Goal: Information Seeking & Learning: Learn about a topic

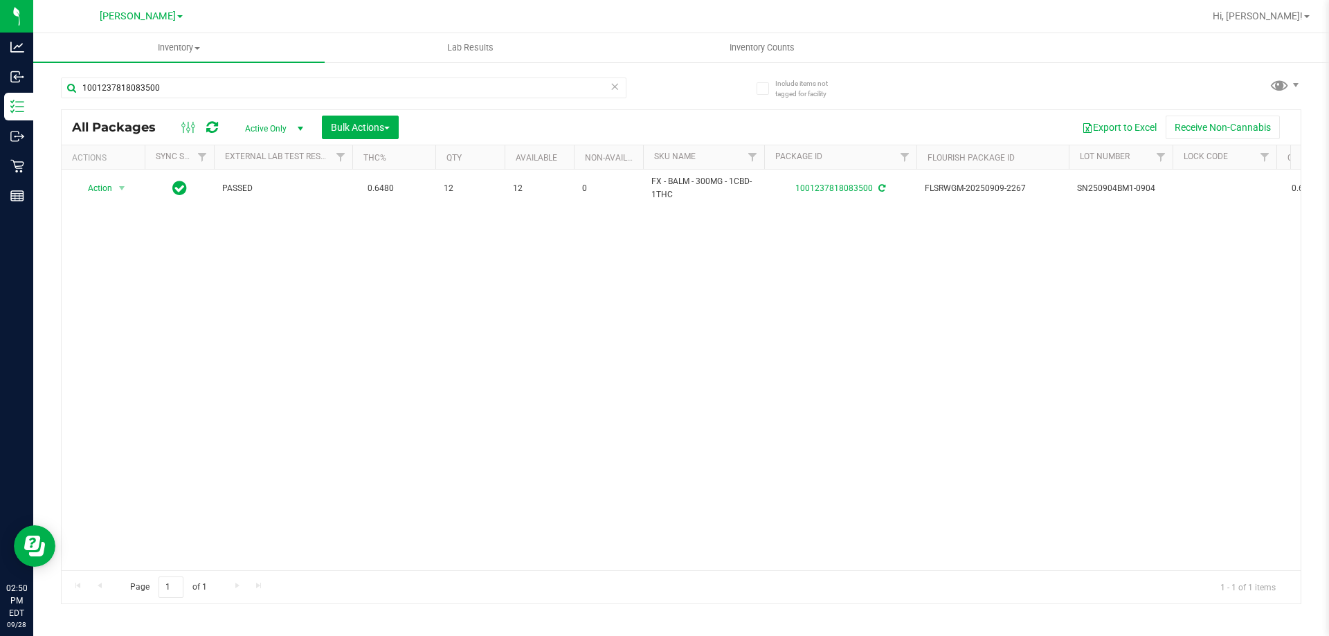
click at [618, 79] on icon at bounding box center [615, 86] width 10 height 17
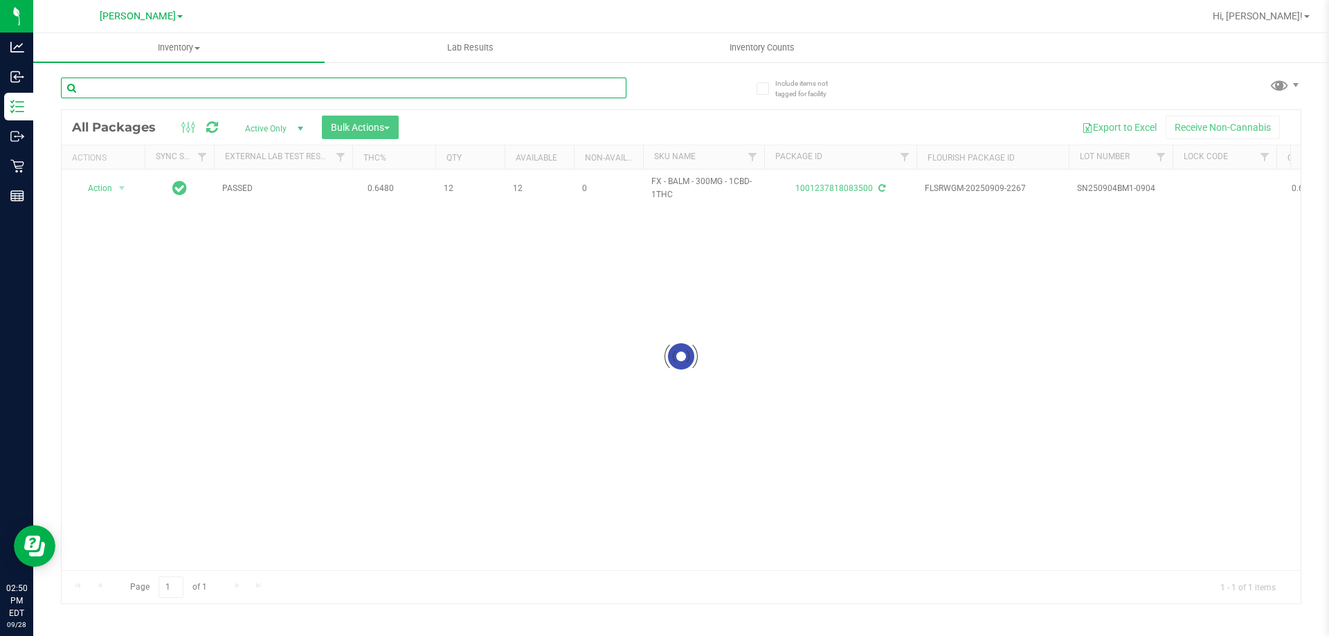
click at [567, 89] on input "text" at bounding box center [344, 88] width 566 height 21
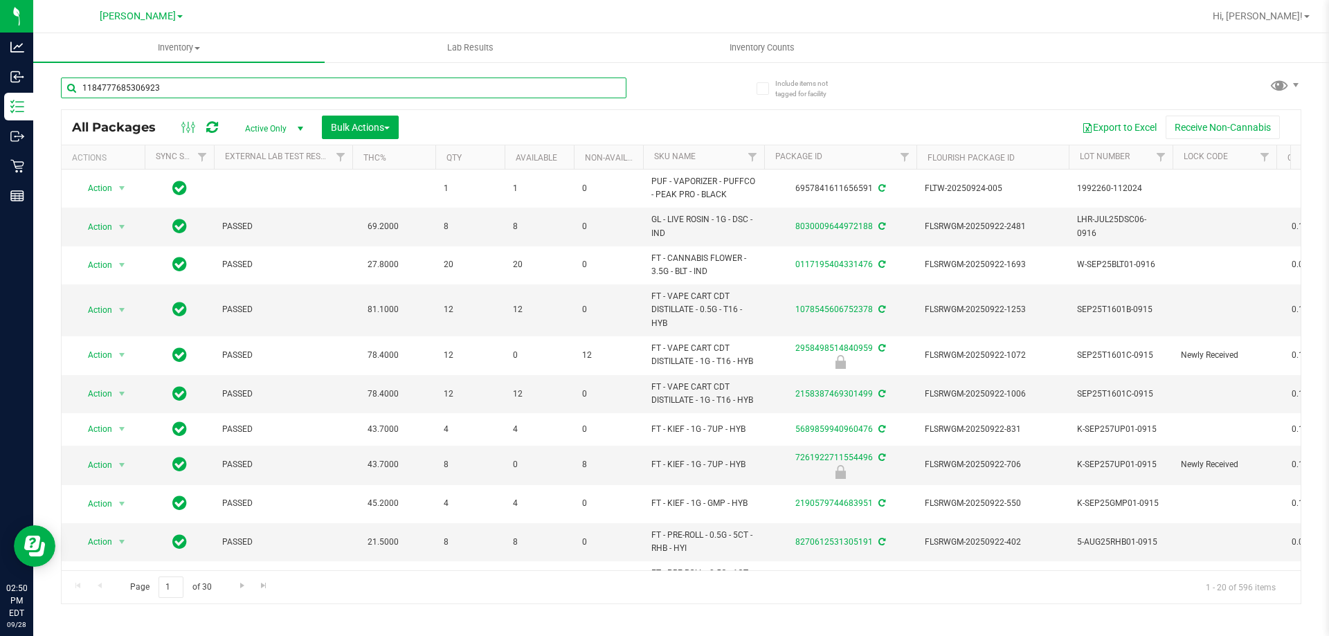
type input "1184777685306923"
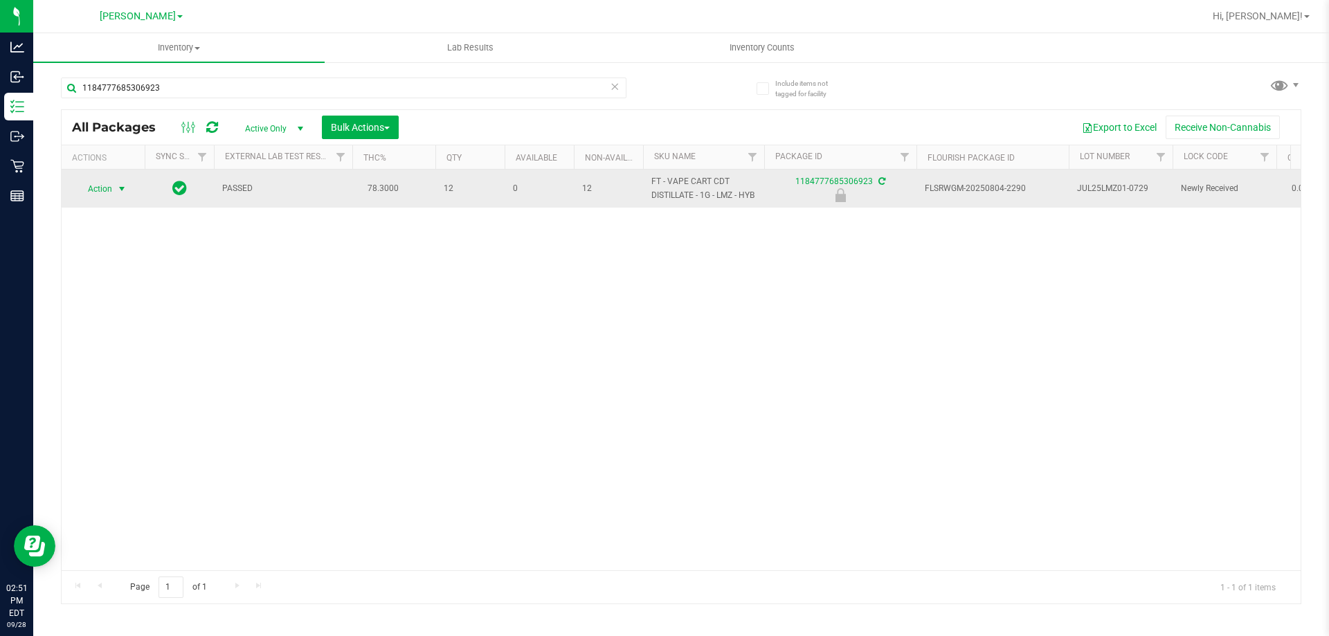
click at [103, 186] on span "Action" at bounding box center [93, 188] width 37 height 19
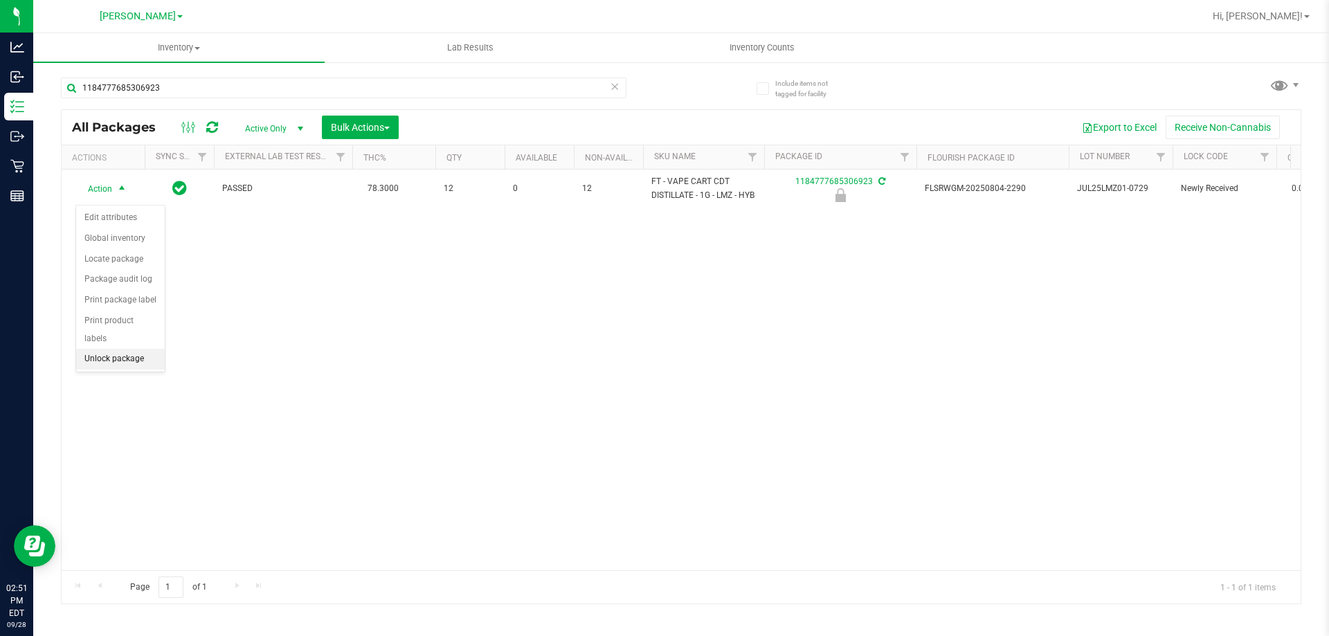
click at [159, 349] on li "Unlock package" at bounding box center [120, 359] width 89 height 21
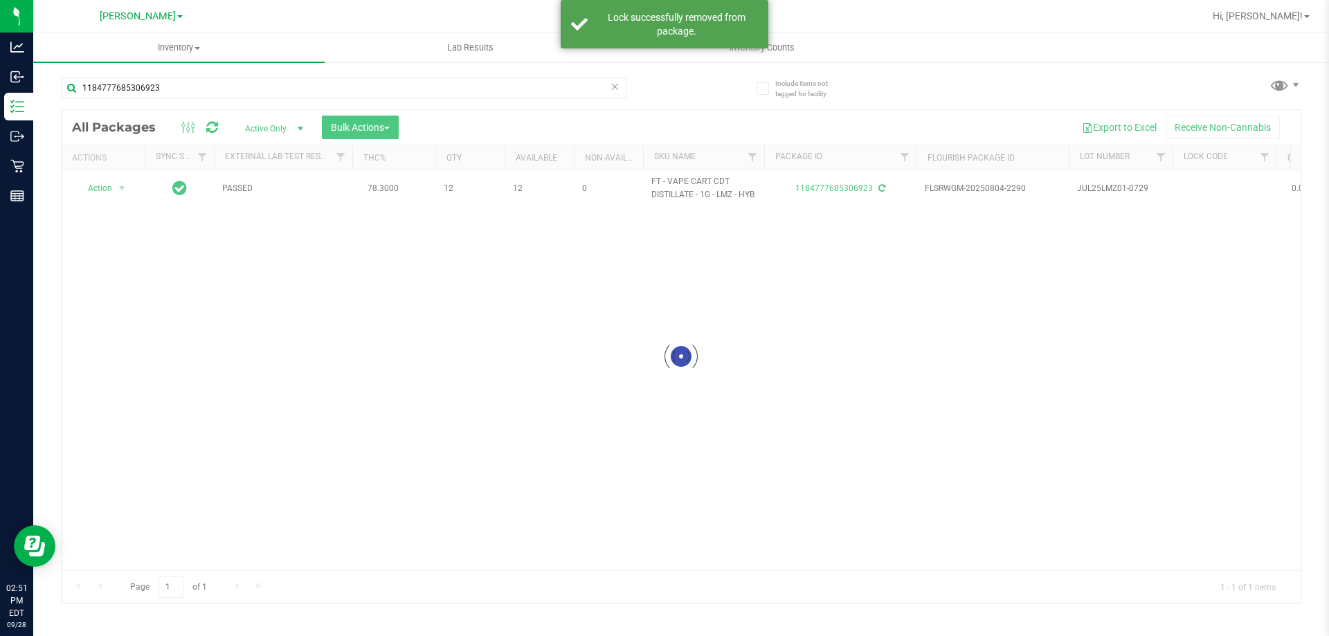
click at [611, 90] on icon at bounding box center [615, 86] width 10 height 17
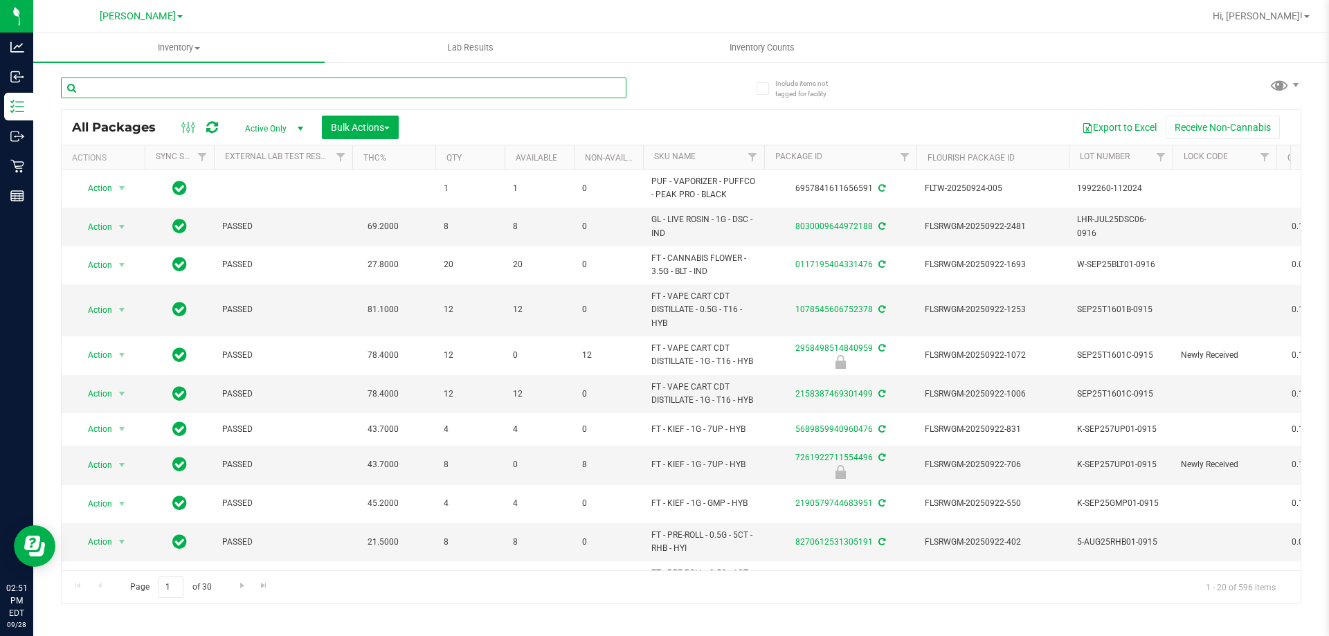
click at [176, 93] on input "text" at bounding box center [344, 88] width 566 height 21
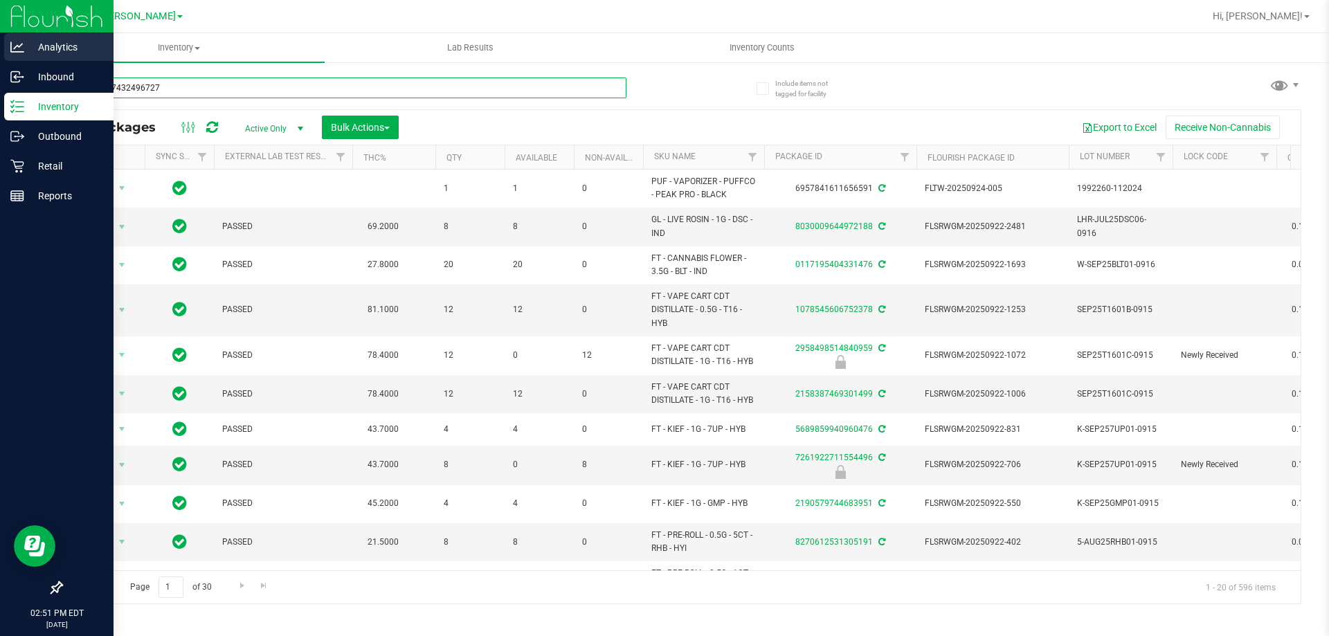
type input "3289267432496727"
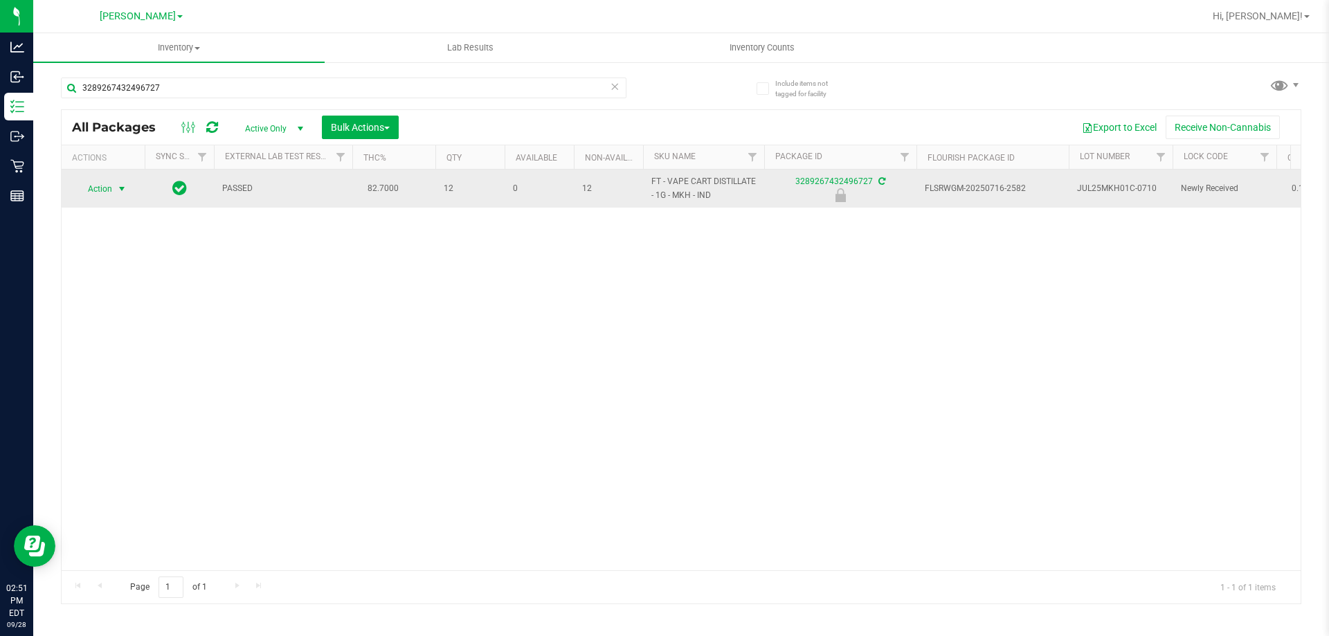
click at [111, 188] on span "Action" at bounding box center [93, 188] width 37 height 19
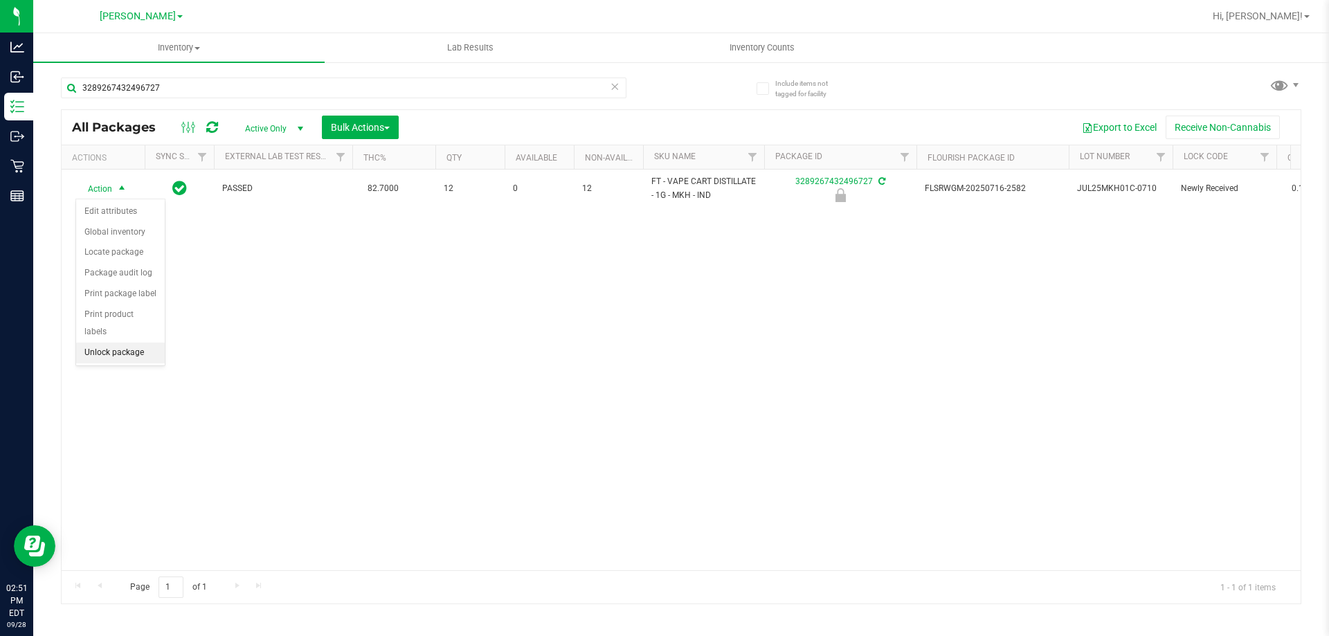
click at [133, 343] on li "Unlock package" at bounding box center [120, 353] width 89 height 21
click at [616, 85] on icon at bounding box center [615, 86] width 10 height 17
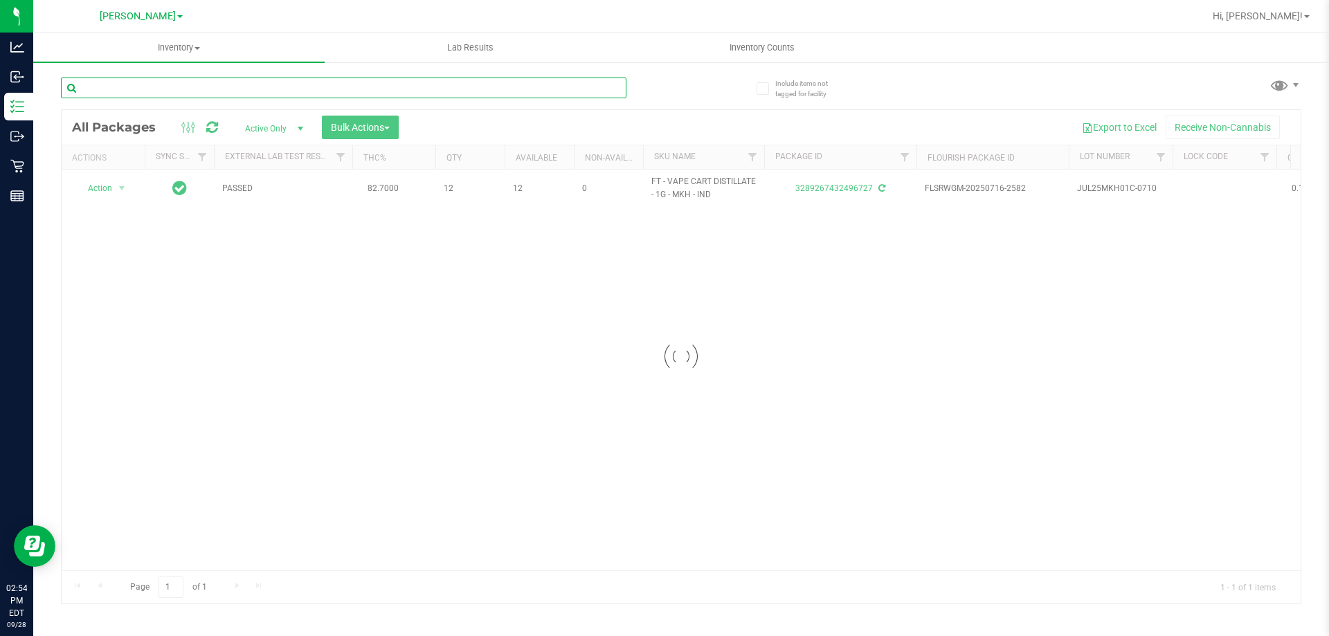
click at [579, 84] on input "text" at bounding box center [344, 88] width 566 height 21
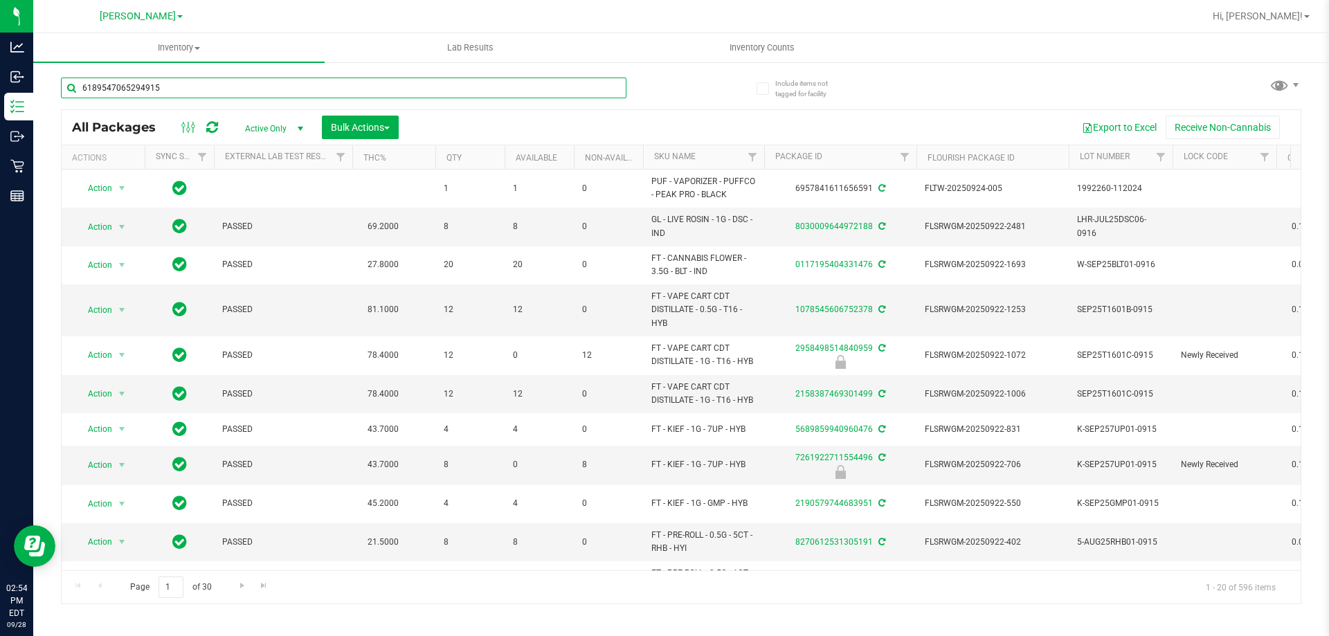
type input "6189547065294915"
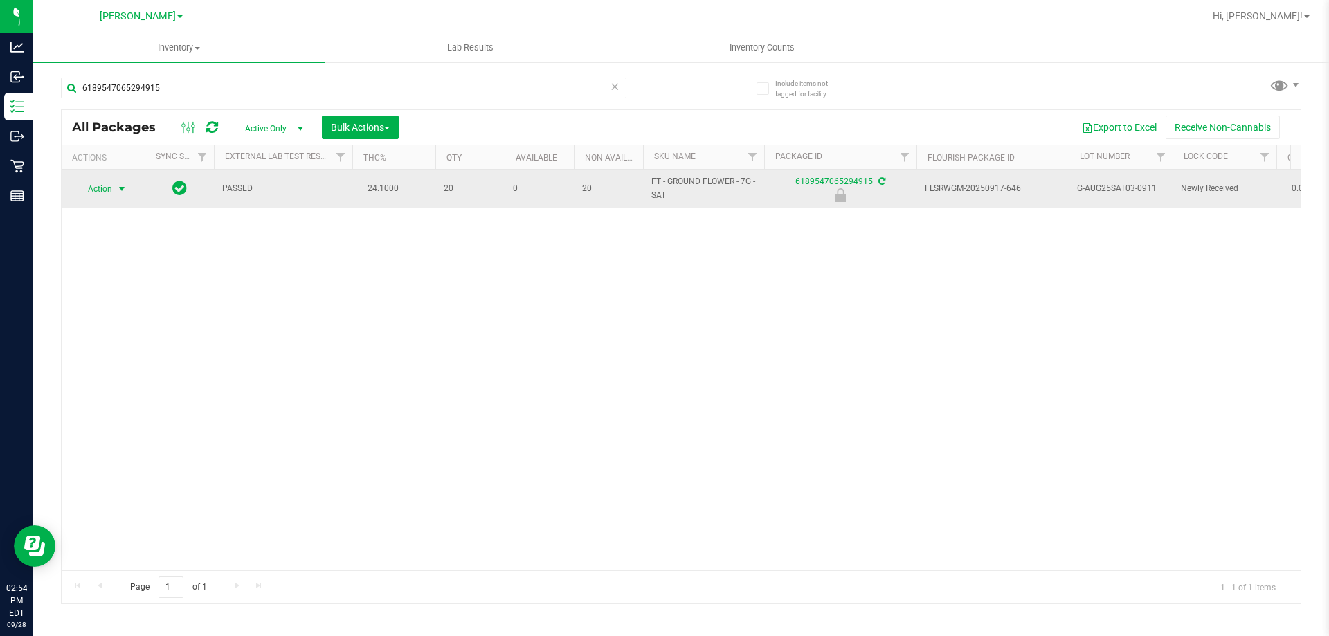
click at [119, 188] on span "select" at bounding box center [121, 188] width 11 height 11
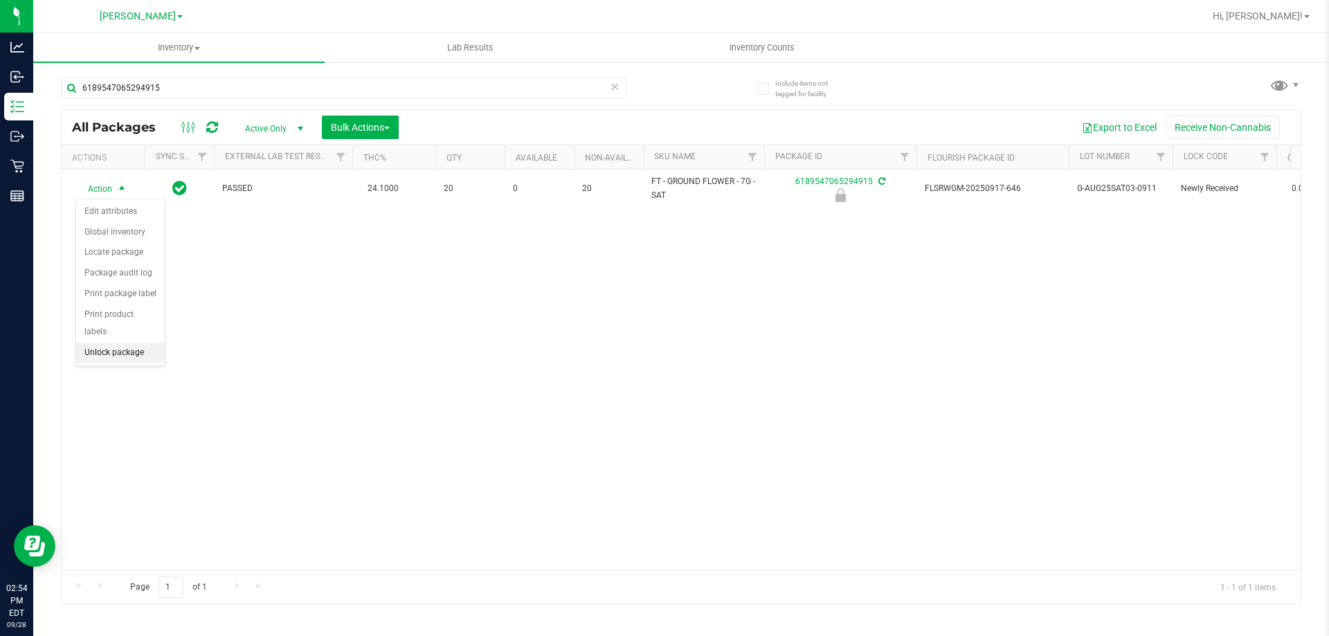
click at [142, 343] on li "Unlock package" at bounding box center [120, 353] width 89 height 21
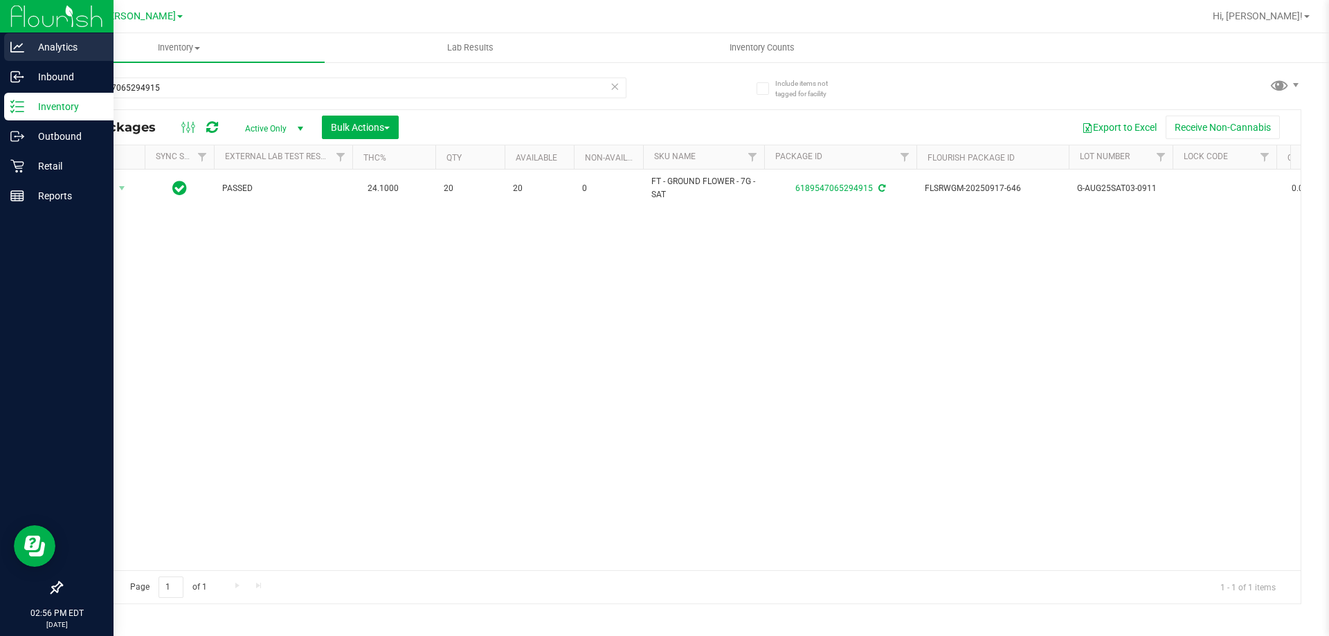
click at [24, 39] on p "Analytics" at bounding box center [65, 47] width 83 height 17
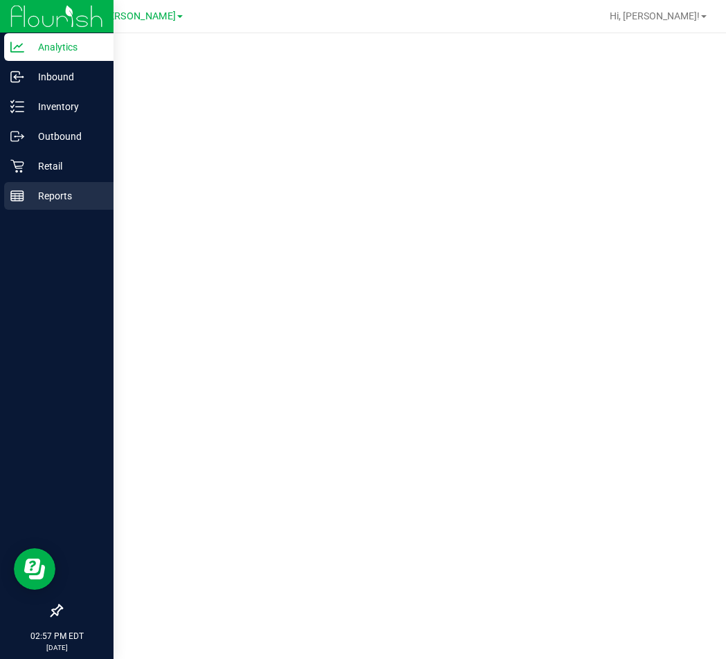
click at [44, 199] on p "Reports" at bounding box center [65, 196] width 83 height 17
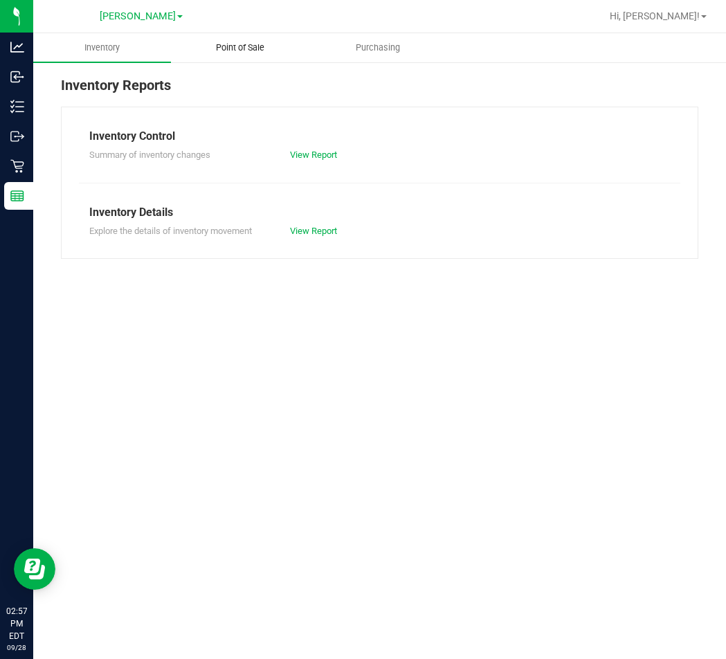
click at [263, 48] on span "Point of Sale" at bounding box center [240, 48] width 86 height 12
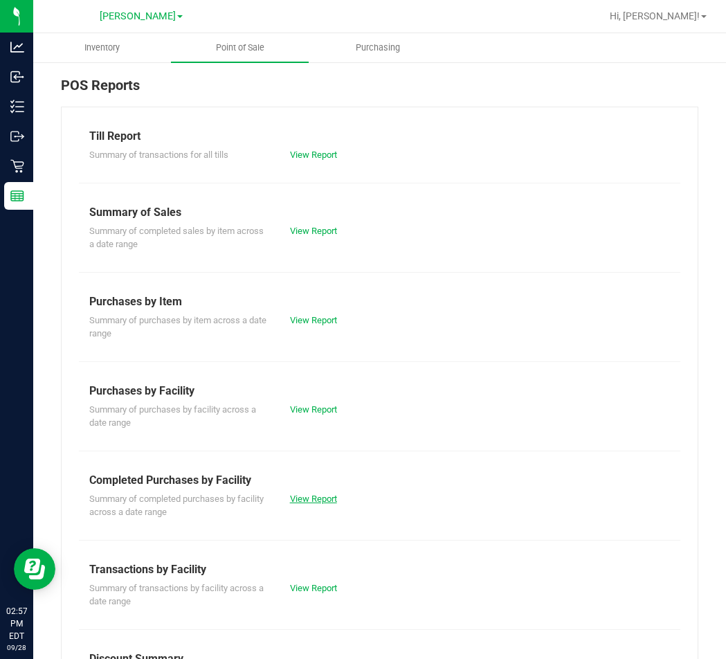
click at [321, 502] on link "View Report" at bounding box center [313, 499] width 47 height 10
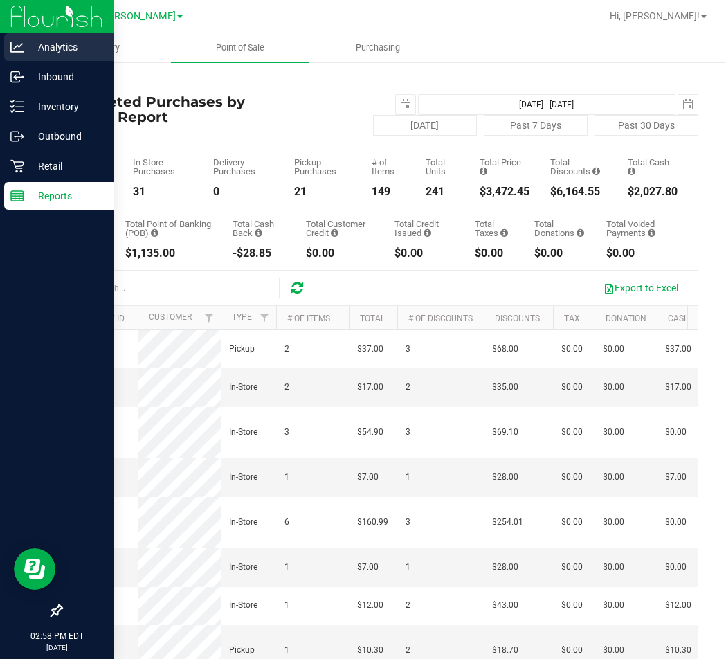
click at [33, 43] on p "Analytics" at bounding box center [65, 47] width 83 height 17
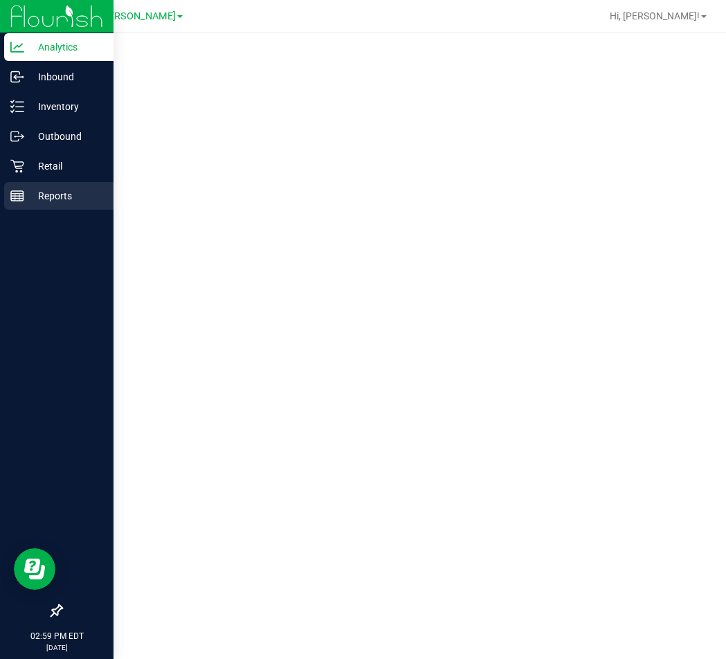
click at [47, 197] on p "Reports" at bounding box center [65, 196] width 83 height 17
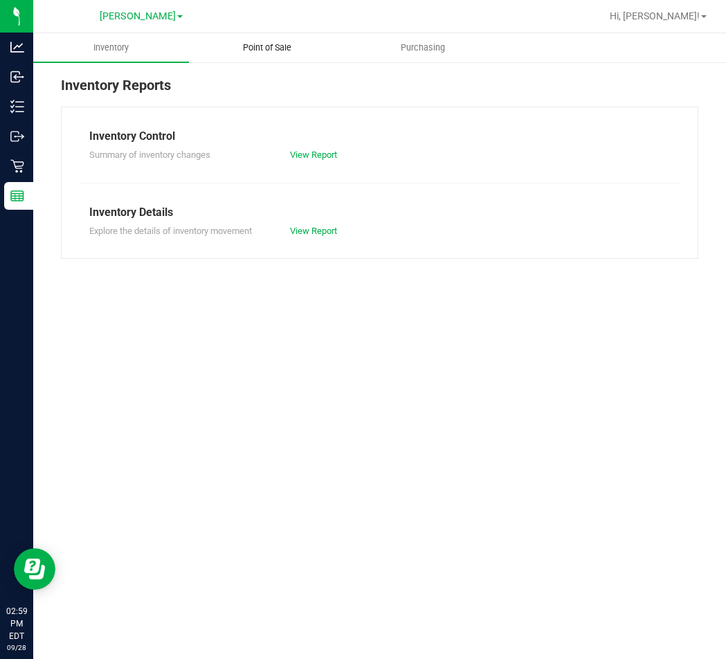
click at [297, 51] on span "Point of Sale" at bounding box center [267, 48] width 86 height 12
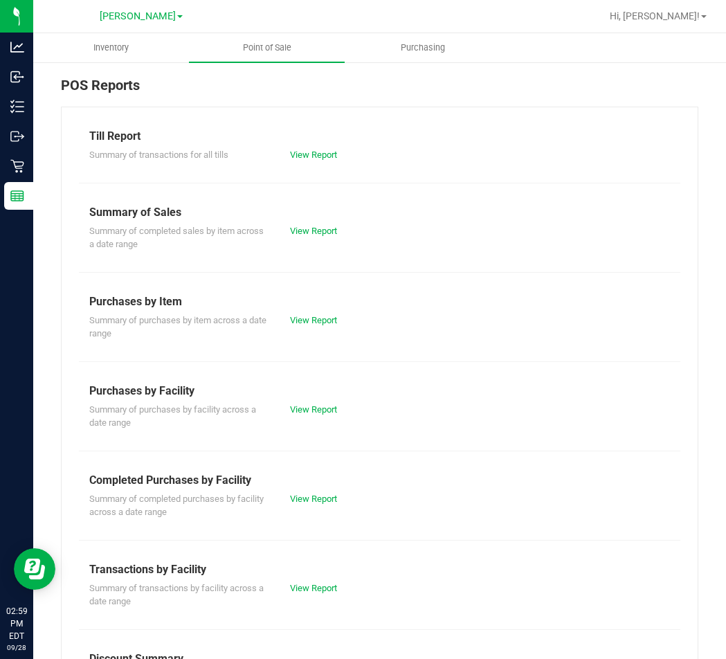
click at [318, 506] on div "Summary of completed purchases by facility across a date range View Report" at bounding box center [380, 504] width 602 height 30
click at [318, 497] on link "View Report" at bounding box center [313, 499] width 47 height 10
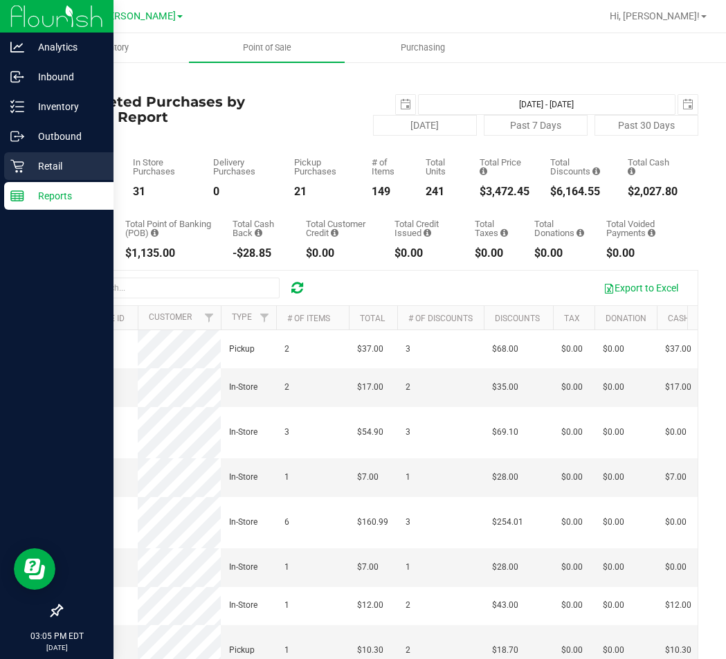
click at [75, 162] on p "Retail" at bounding box center [65, 166] width 83 height 17
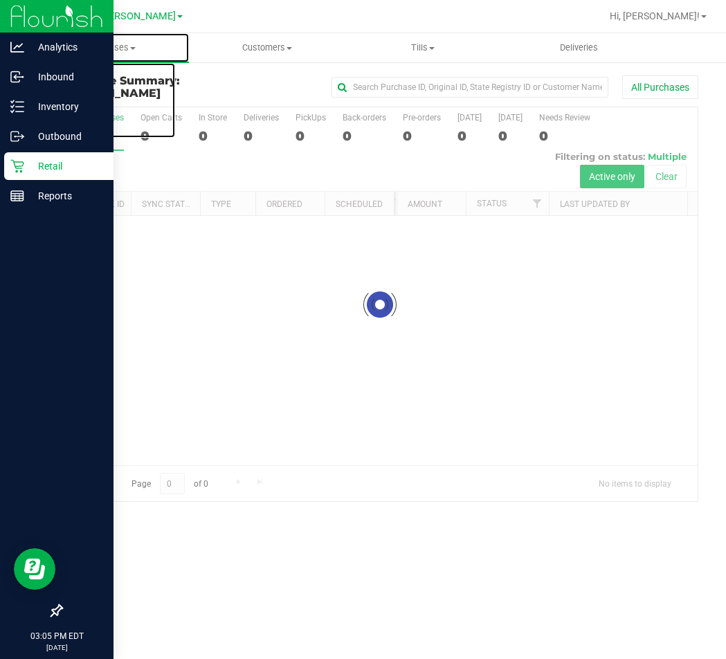
click at [133, 44] on span "Purchases" at bounding box center [111, 48] width 156 height 12
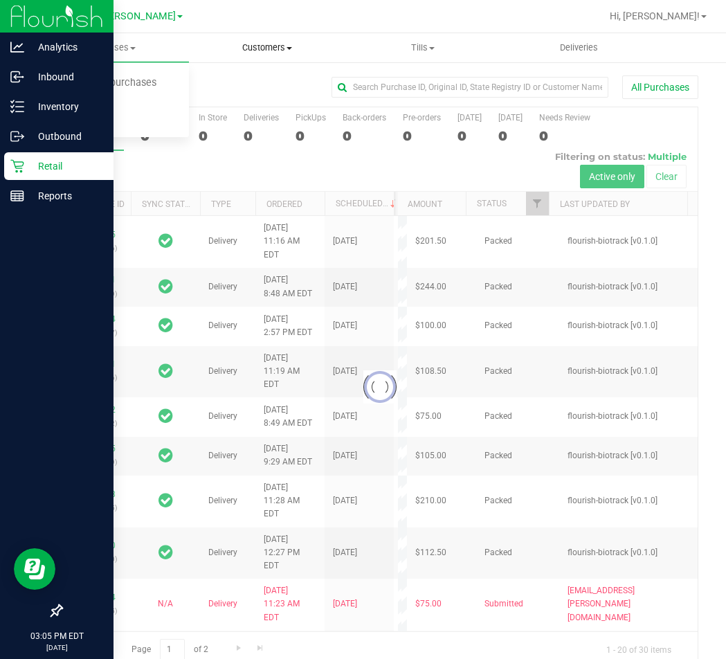
click at [271, 53] on span "Customers" at bounding box center [267, 48] width 154 height 12
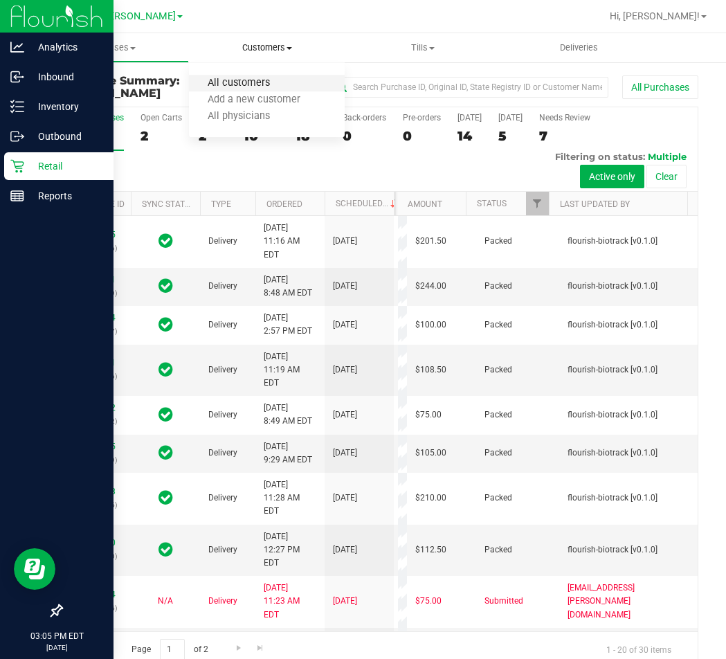
click at [230, 86] on span "All customers" at bounding box center [239, 84] width 100 height 12
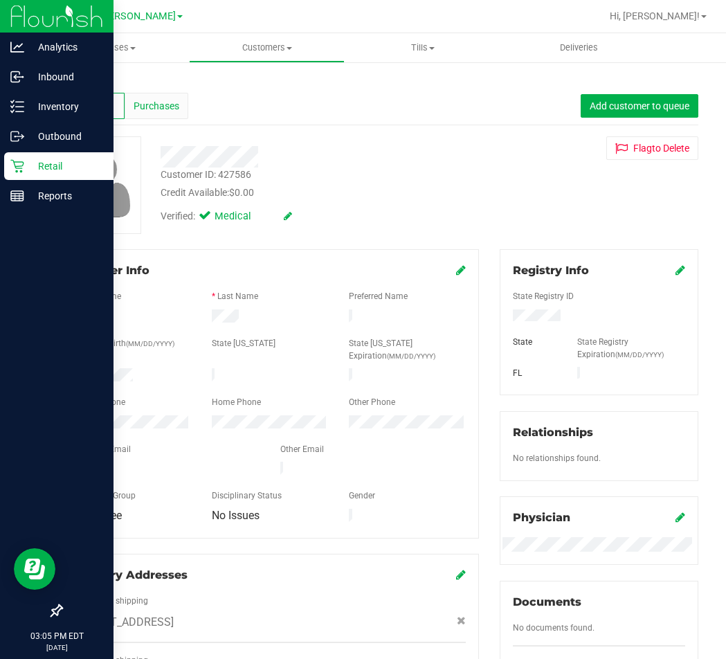
click at [172, 95] on div "Purchases" at bounding box center [157, 106] width 64 height 26
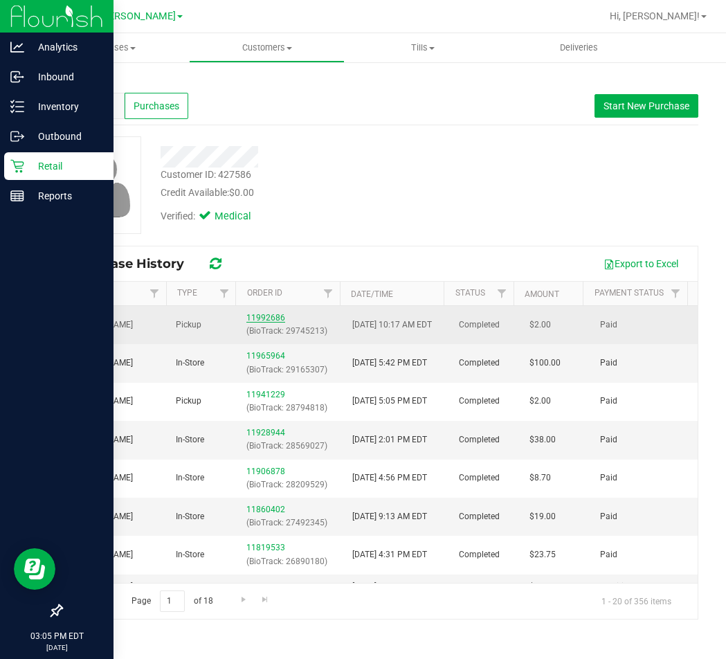
click at [269, 322] on link "11992686" at bounding box center [265, 318] width 39 height 10
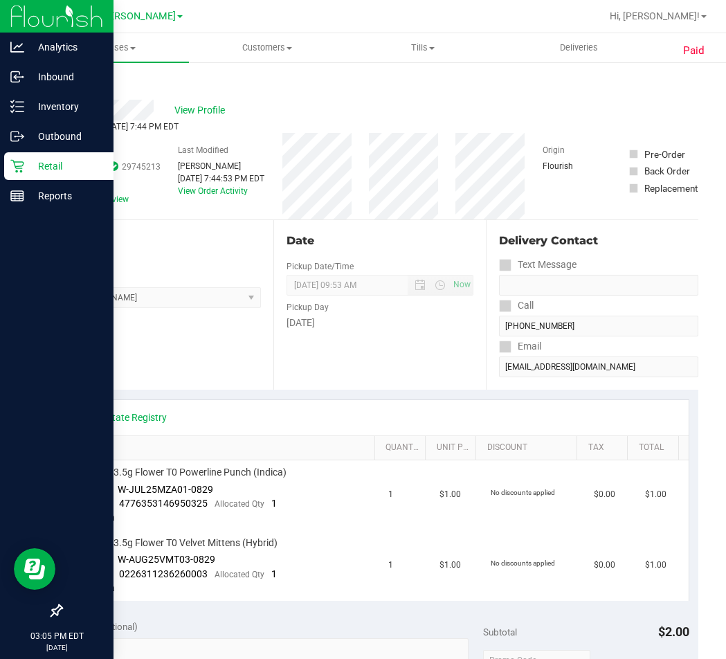
drag, startPoint x: 116, startPoint y: 152, endPoint x: 69, endPoint y: 152, distance: 47.8
click at [69, 152] on div "# 11992686 BioTrack ID: 29745213 Completed Needs review" at bounding box center [111, 175] width 100 height 62
copy div "11992686"
click at [75, 78] on div "Back" at bounding box center [71, 83] width 21 height 17
click at [73, 84] on link "Back" at bounding box center [71, 83] width 21 height 10
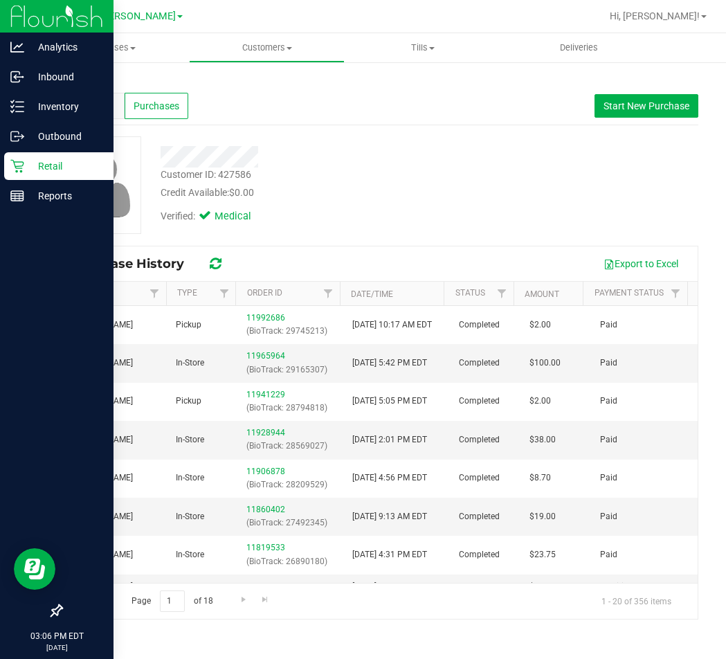
click at [75, 78] on link "Back" at bounding box center [73, 81] width 24 height 10
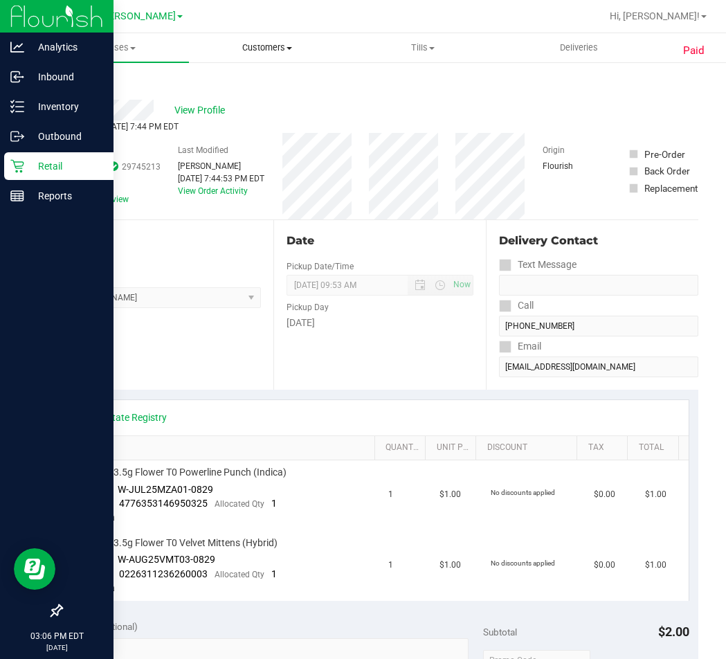
click at [253, 44] on span "Customers" at bounding box center [267, 48] width 154 height 12
click at [267, 82] on span "All customers" at bounding box center [239, 84] width 100 height 12
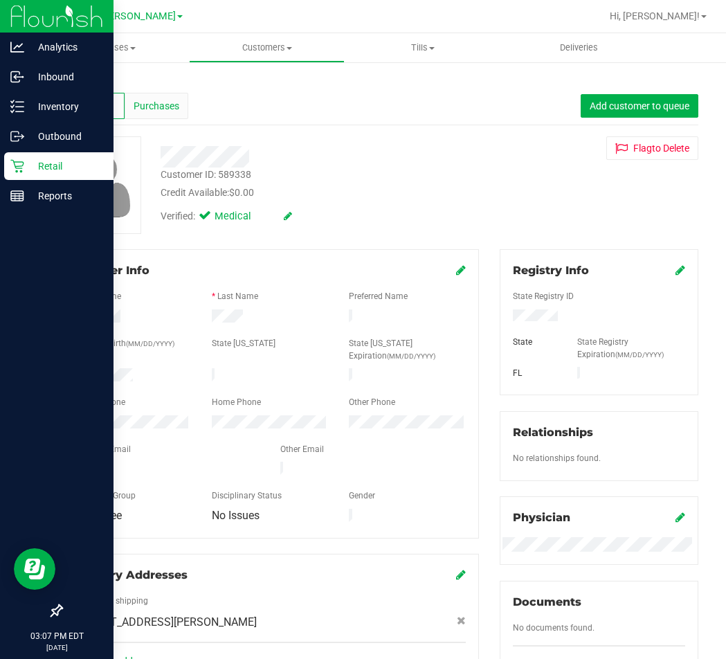
click at [175, 115] on div "Purchases" at bounding box center [157, 106] width 64 height 26
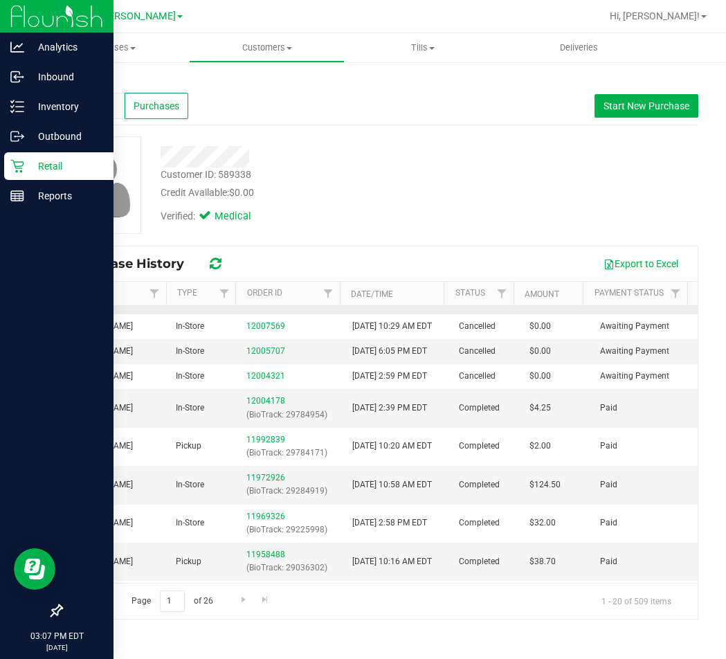
scroll to position [69, 0]
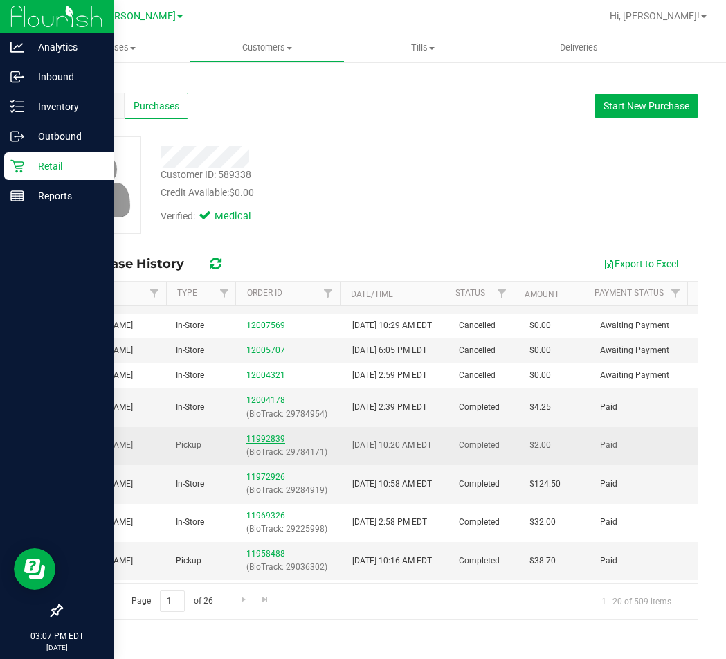
click at [251, 444] on link "11992839" at bounding box center [265, 439] width 39 height 10
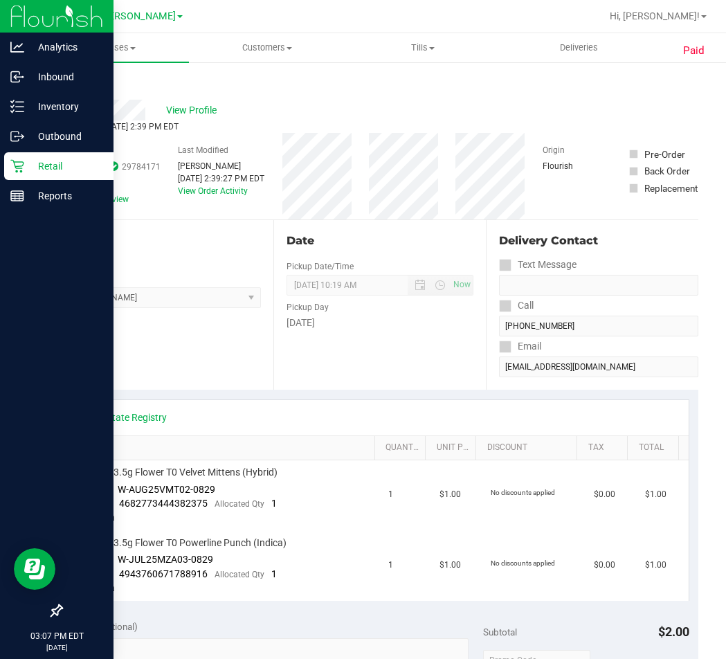
drag, startPoint x: 116, startPoint y: 152, endPoint x: 69, endPoint y: 152, distance: 47.8
click at [69, 152] on div "# 11992839 BioTrack ID: 29784171 Completed Needs review" at bounding box center [111, 175] width 100 height 62
copy div "11992839"
click at [82, 89] on div "Back" at bounding box center [71, 83] width 21 height 17
click at [71, 89] on div "Back" at bounding box center [71, 83] width 21 height 17
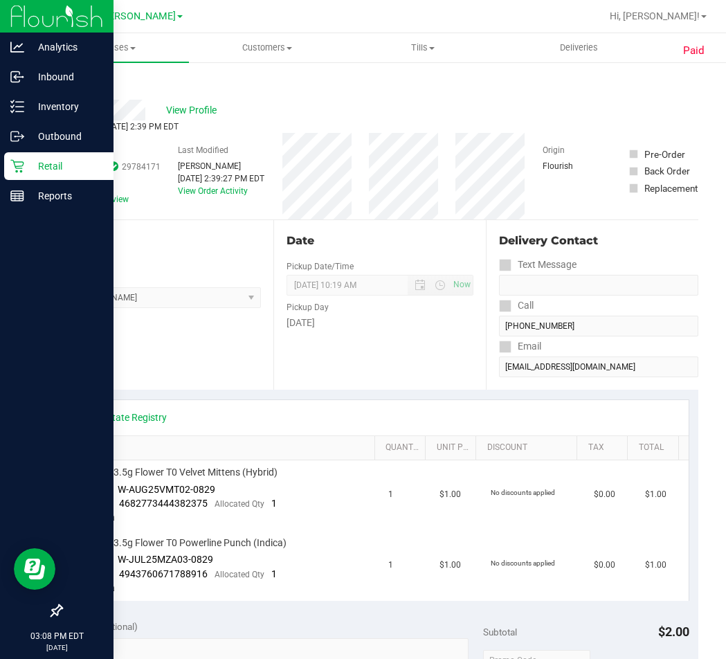
click at [81, 80] on link "Back" at bounding box center [71, 83] width 21 height 10
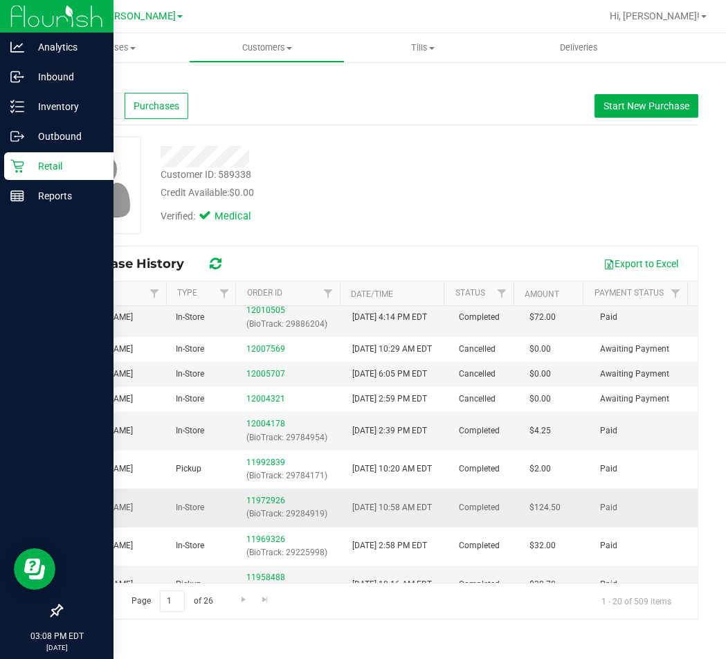
scroll to position [69, 0]
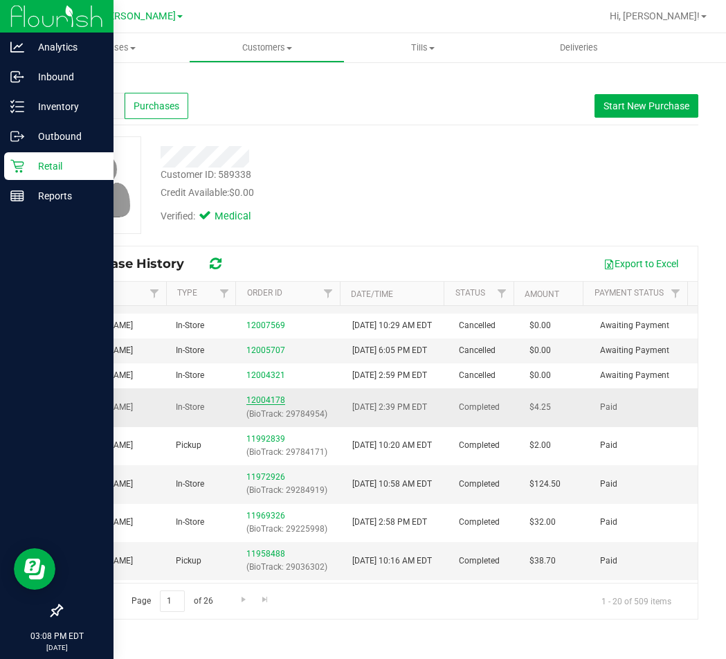
click at [254, 405] on link "12004178" at bounding box center [265, 400] width 39 height 10
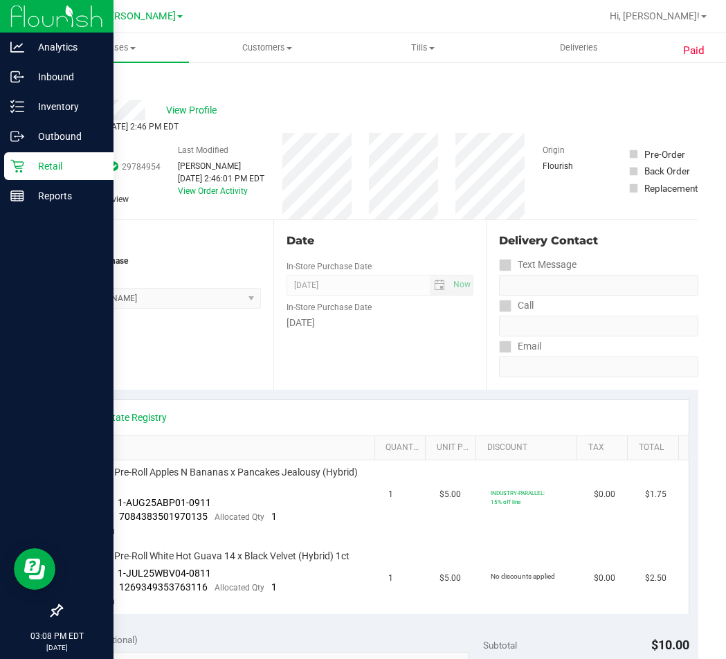
click at [84, 148] on span "# 12004178" at bounding box center [87, 151] width 52 height 15
copy span "12004178"
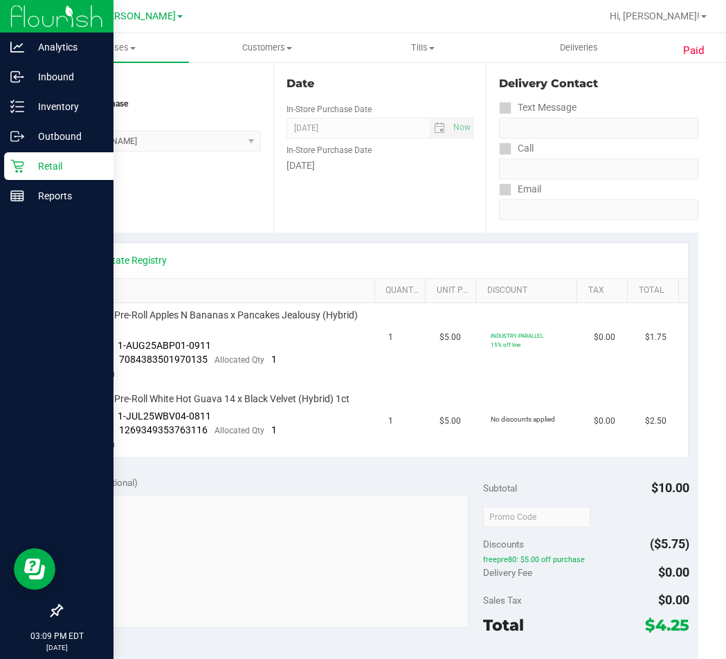
scroll to position [158, 0]
click at [28, 163] on p "Retail" at bounding box center [65, 166] width 83 height 17
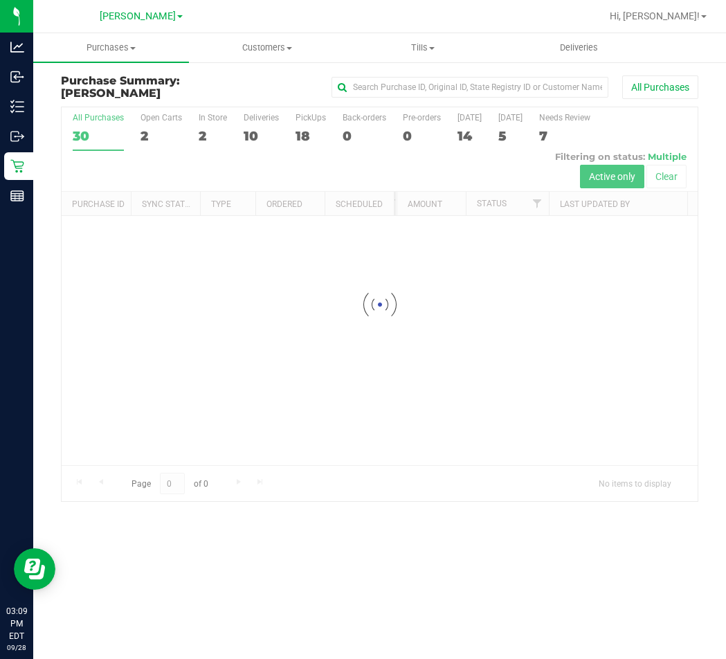
drag, startPoint x: 28, startPoint y: 163, endPoint x: 57, endPoint y: 186, distance: 36.6
click at [57, 186] on div "Loading... All Purchases 30 Open Carts 2 In Store 2 Deliveries 10 PickUps 18 Ba…" at bounding box center [380, 304] width 658 height 396
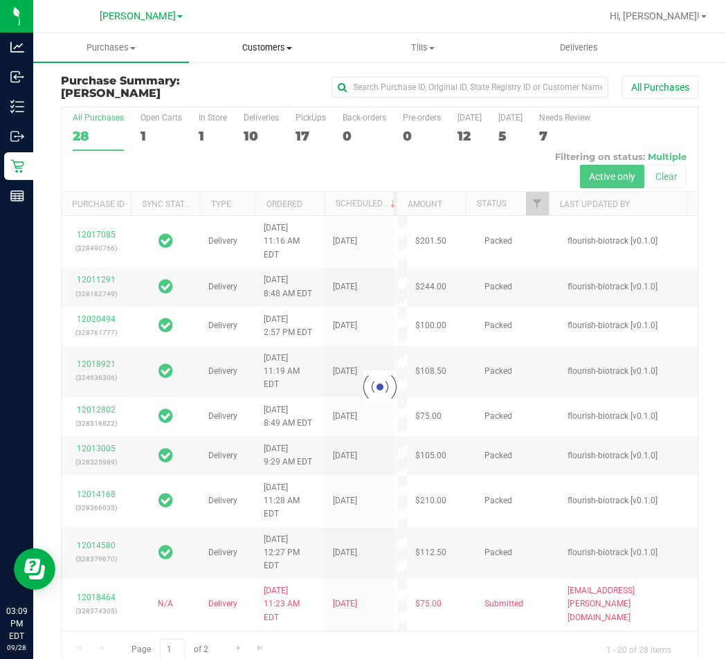
click at [284, 54] on uib-tab-heading "Customers All customers Add a new customer All physicians" at bounding box center [267, 48] width 154 height 28
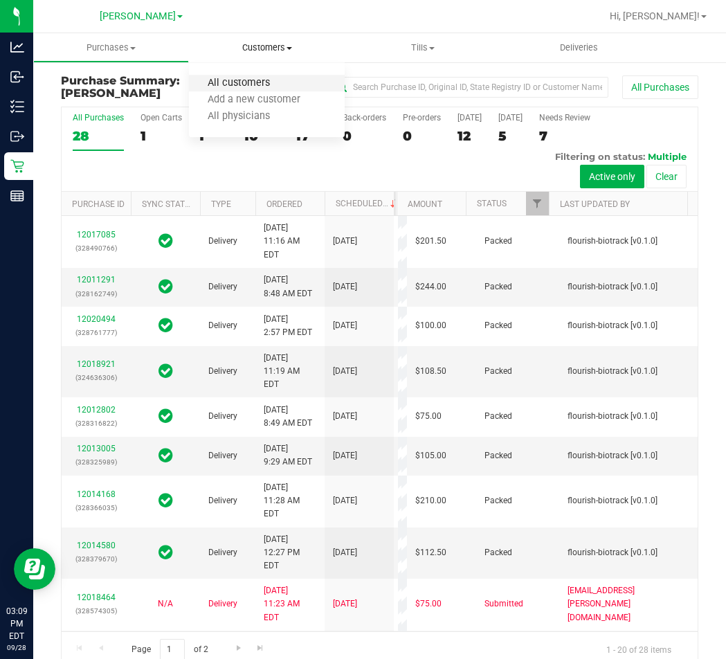
click at [201, 84] on span "All customers" at bounding box center [239, 84] width 100 height 12
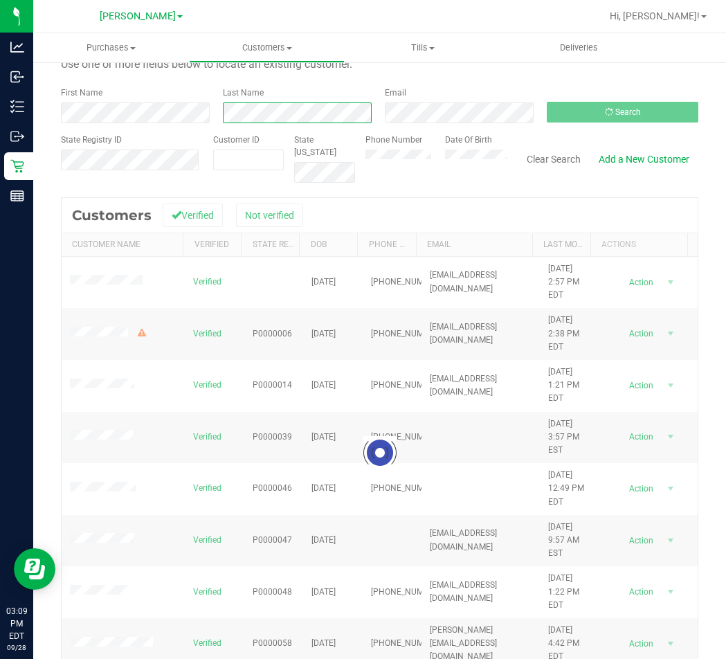
scroll to position [116, 0]
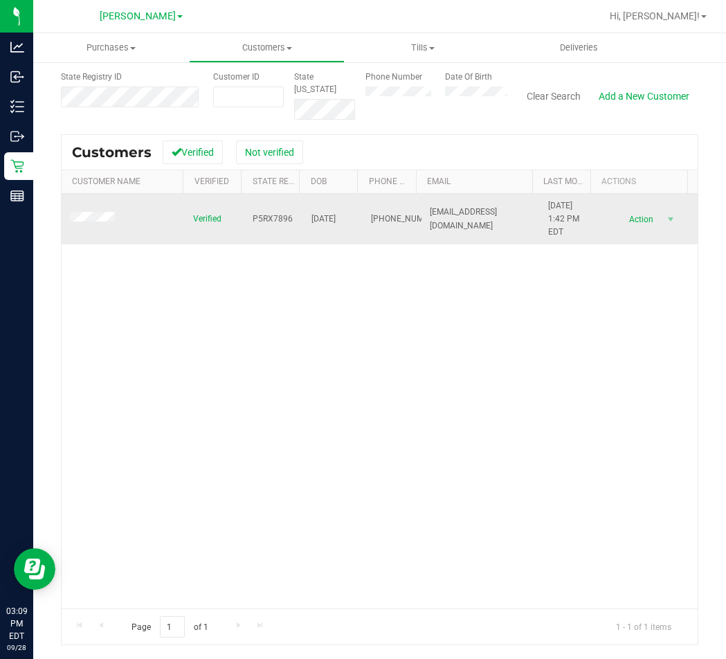
click at [89, 213] on span at bounding box center [94, 219] width 49 height 14
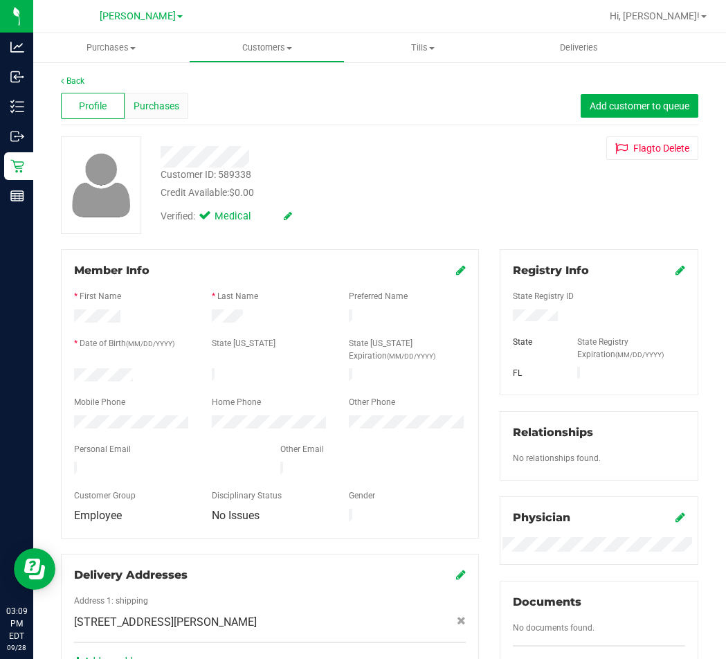
click at [150, 100] on span "Purchases" at bounding box center [157, 106] width 46 height 15
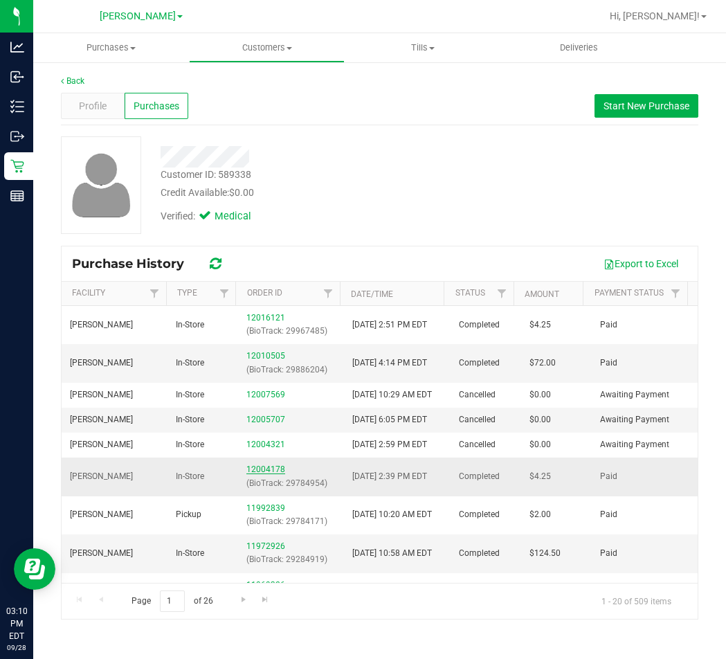
click at [257, 474] on link "12004178" at bounding box center [265, 470] width 39 height 10
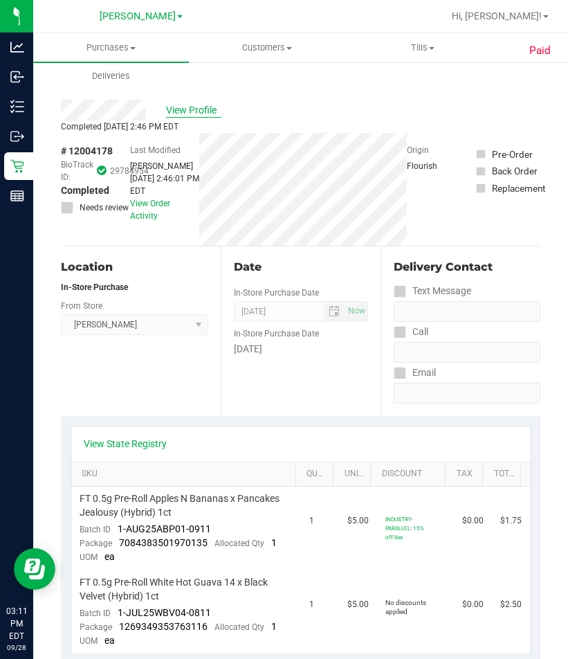
click at [189, 108] on span "View Profile" at bounding box center [193, 110] width 55 height 15
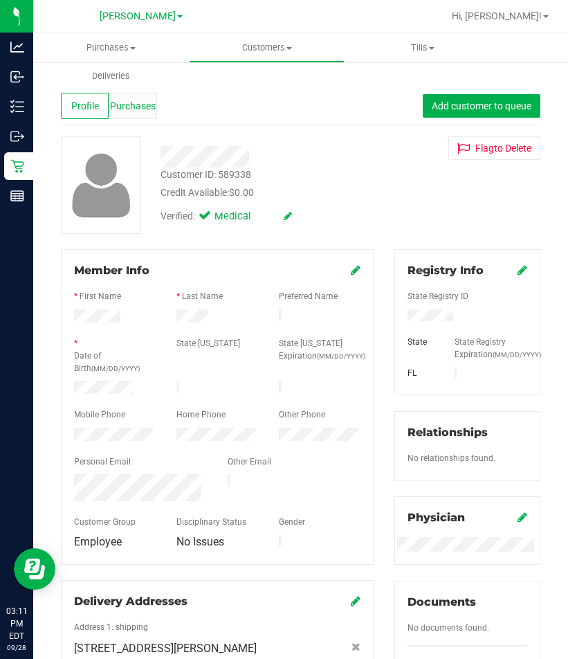
click at [137, 109] on span "Purchases" at bounding box center [133, 106] width 46 height 15
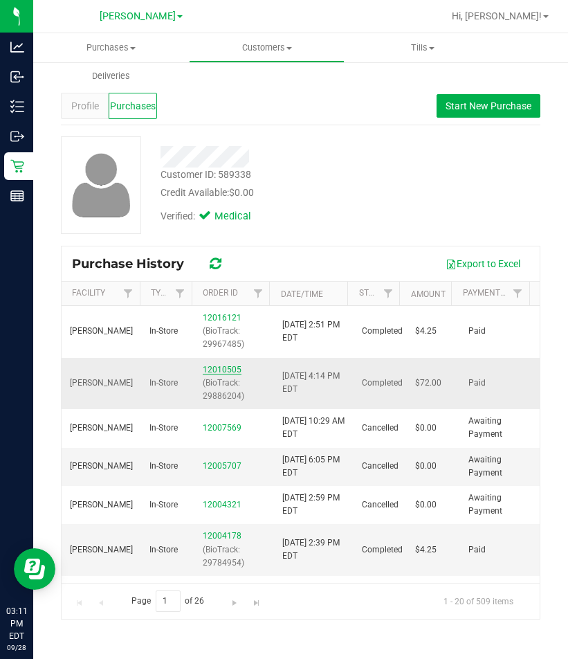
click at [219, 366] on link "12010505" at bounding box center [222, 370] width 39 height 10
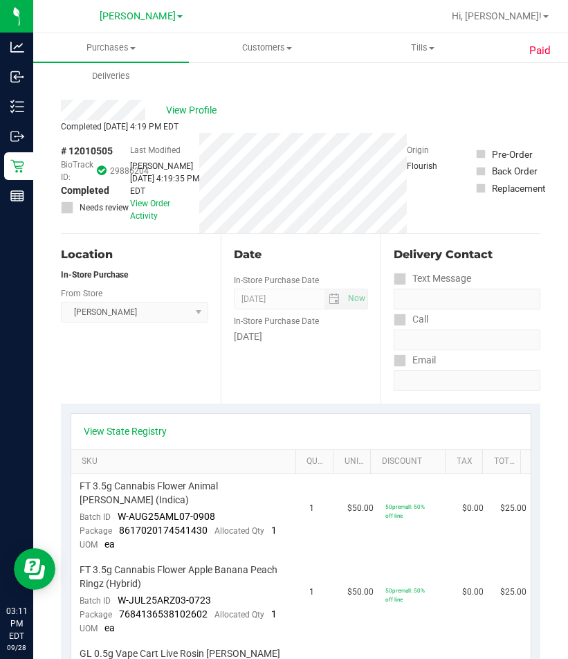
click at [104, 153] on span "# 12010505" at bounding box center [87, 151] width 52 height 15
copy span "12010505"
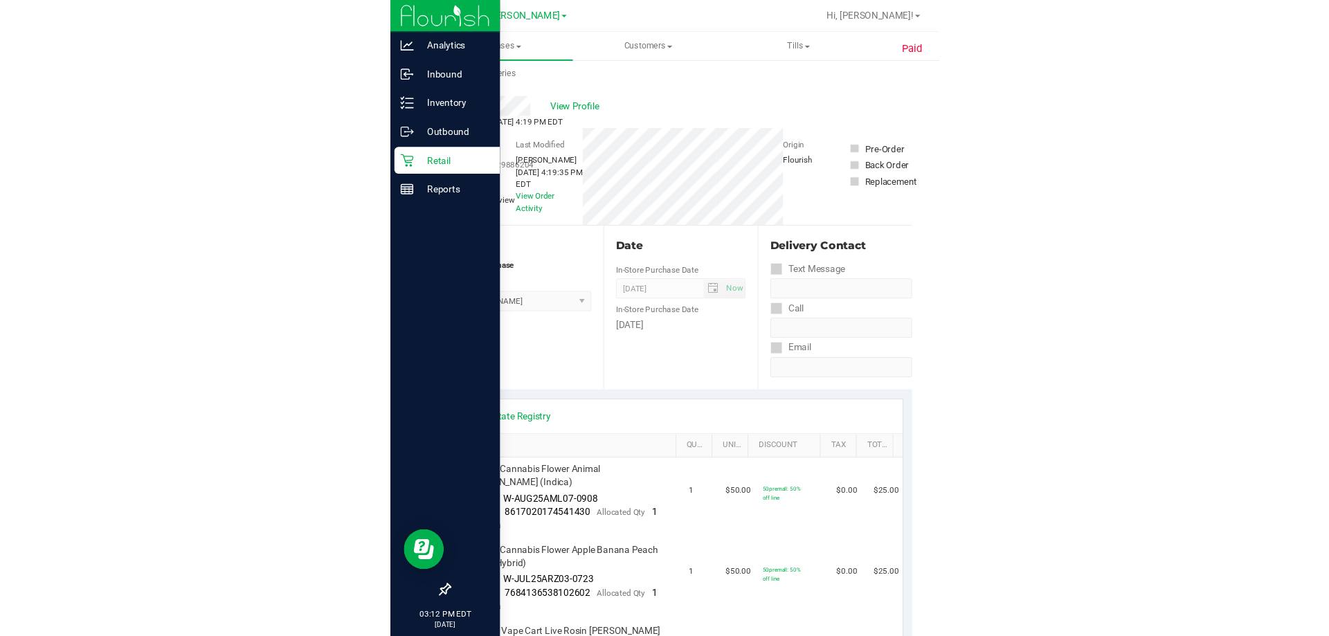
scroll to position [1, 0]
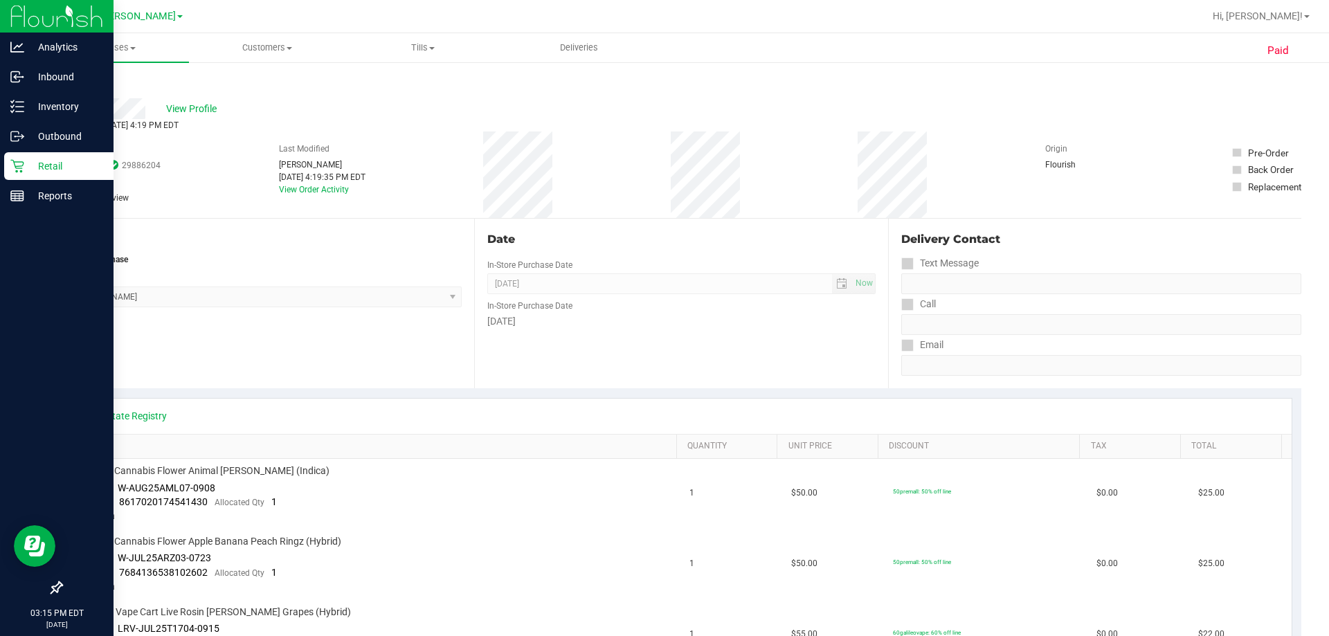
click at [44, 156] on div "Retail" at bounding box center [58, 166] width 109 height 28
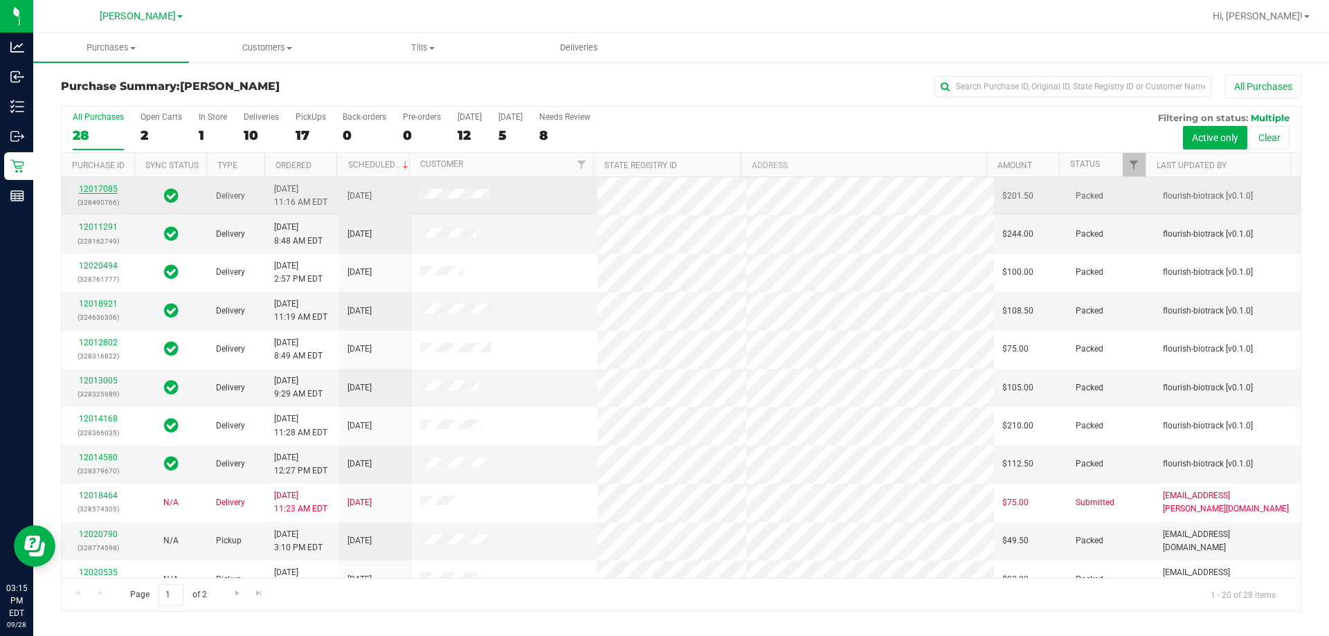
click at [109, 188] on link "12017085" at bounding box center [98, 189] width 39 height 10
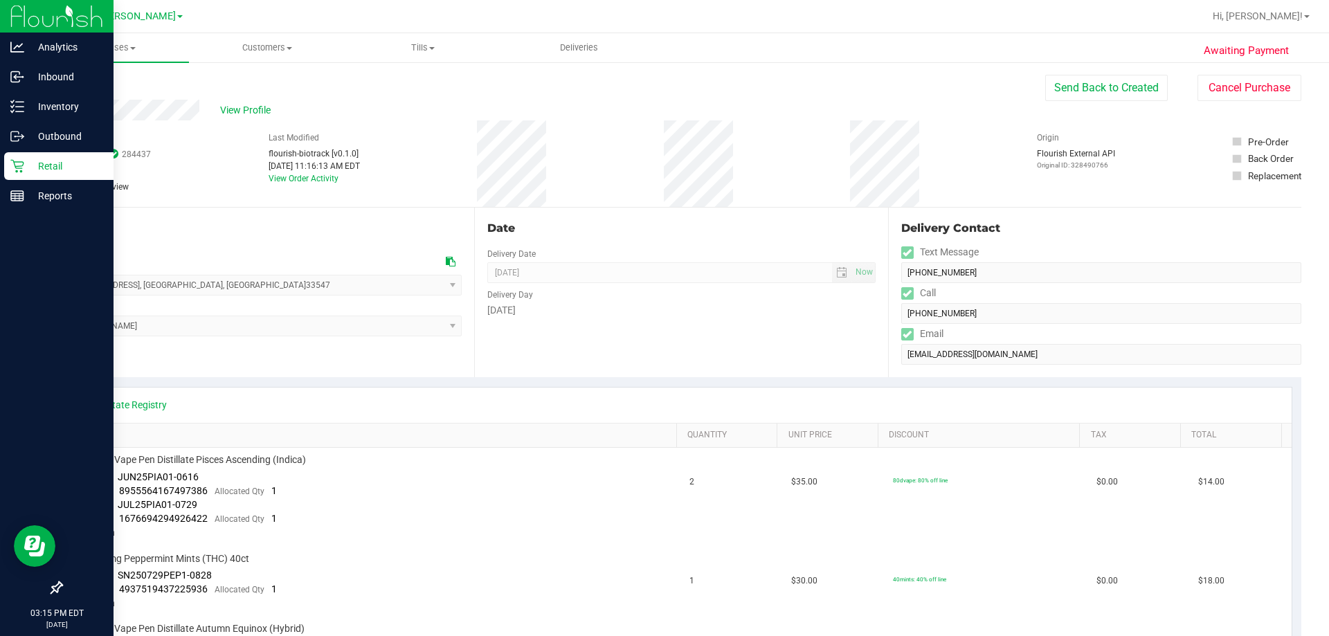
click at [49, 163] on p "Retail" at bounding box center [65, 166] width 83 height 17
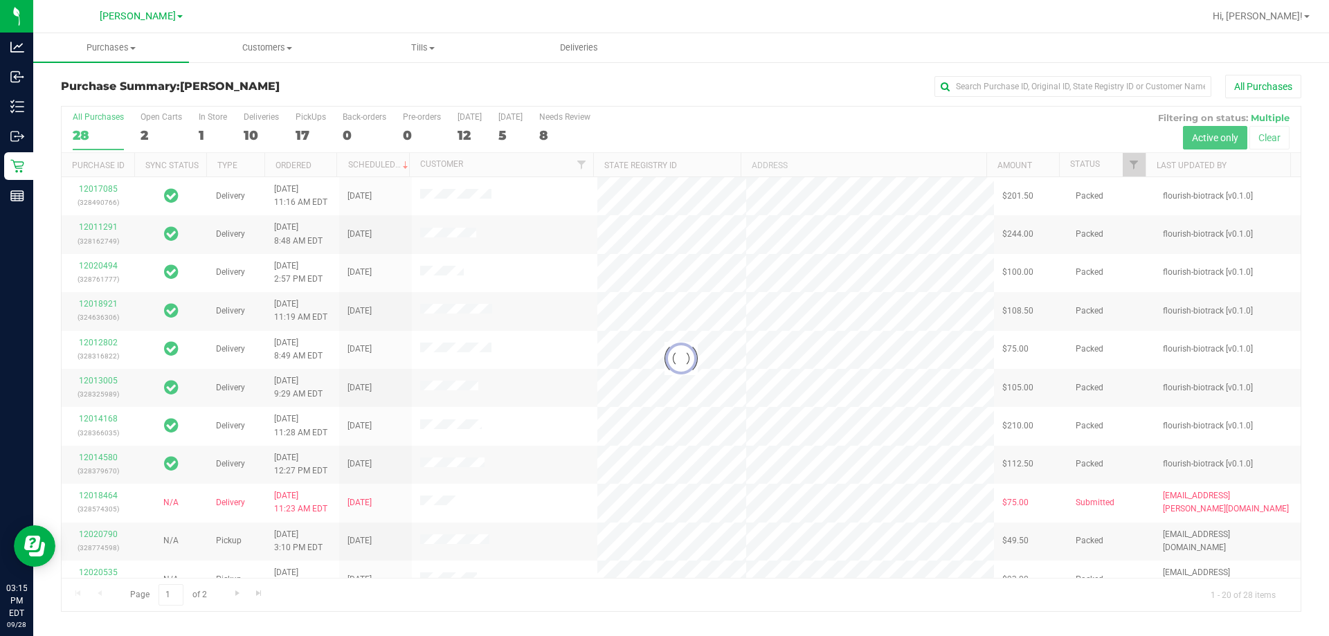
click at [246, 129] on div at bounding box center [681, 359] width 1239 height 505
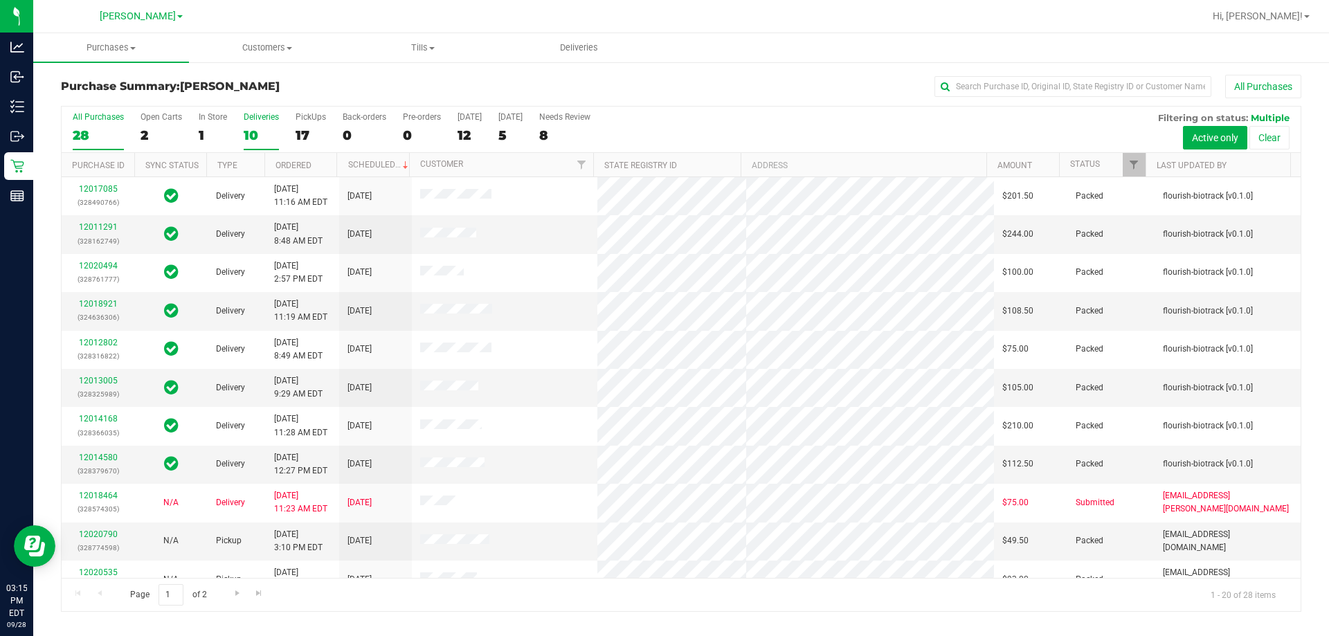
click at [256, 141] on div "10" at bounding box center [261, 135] width 35 height 16
click at [0, 0] on input "Deliveries 10" at bounding box center [0, 0] width 0 height 0
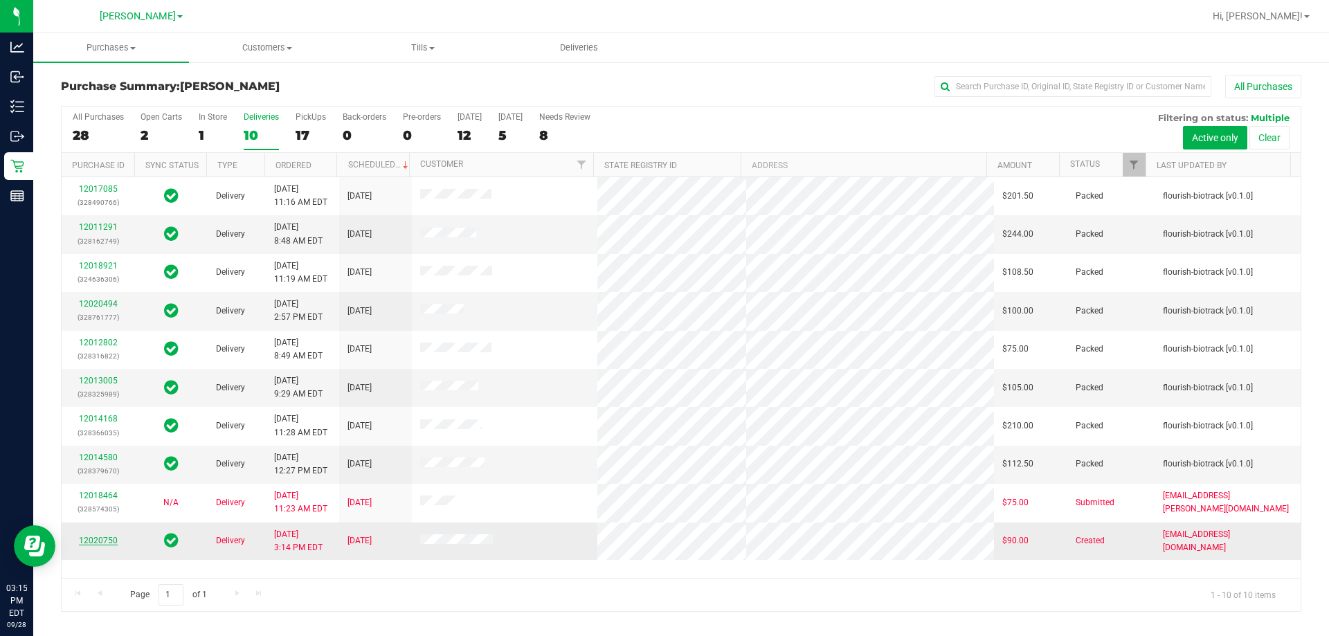
click at [105, 541] on link "12020750" at bounding box center [98, 541] width 39 height 10
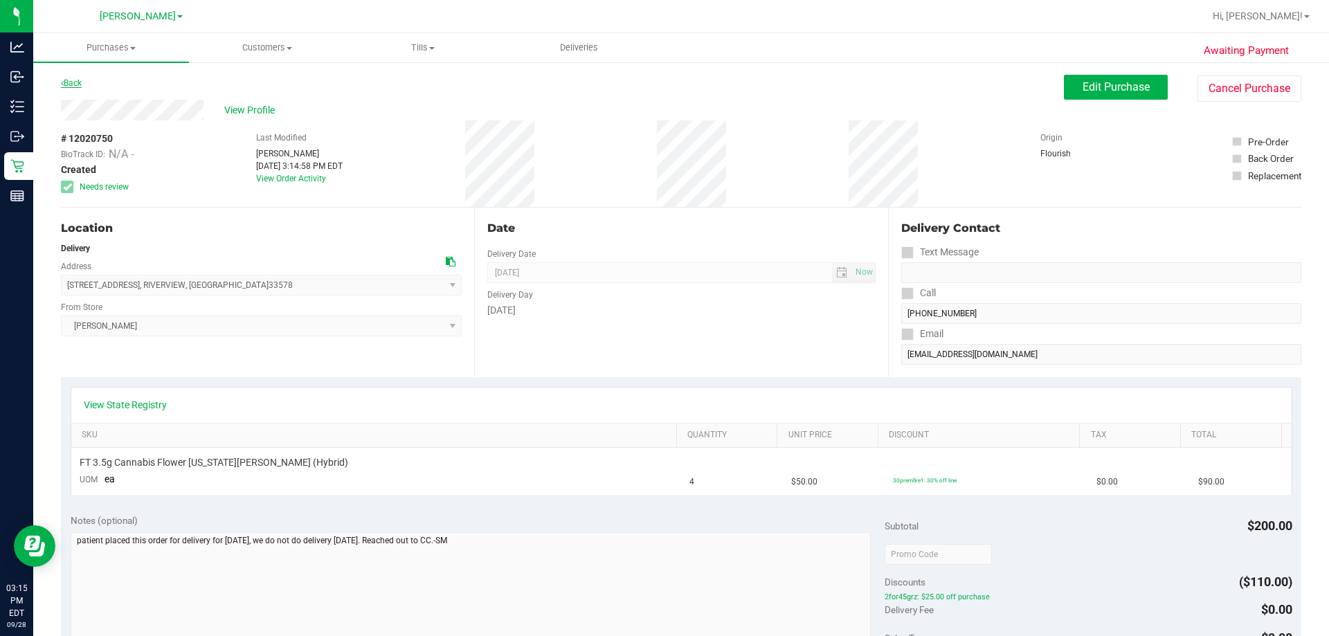
click at [77, 82] on link "Back" at bounding box center [71, 83] width 21 height 10
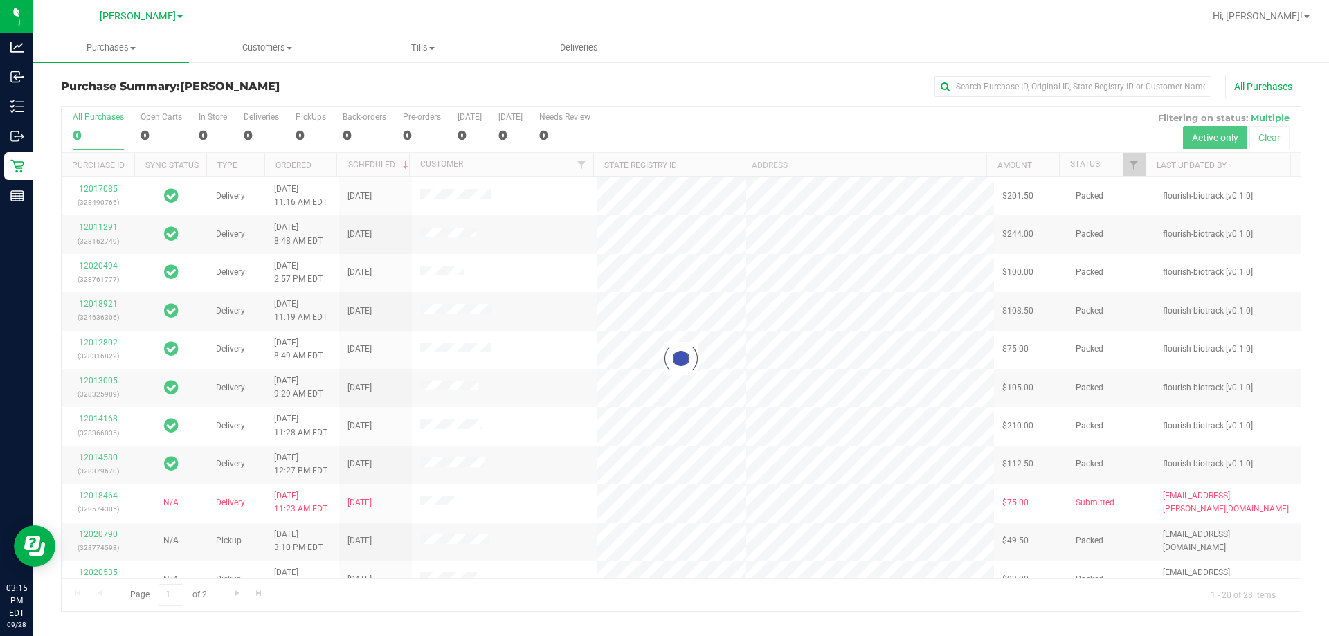
click at [247, 133] on div at bounding box center [681, 359] width 1239 height 505
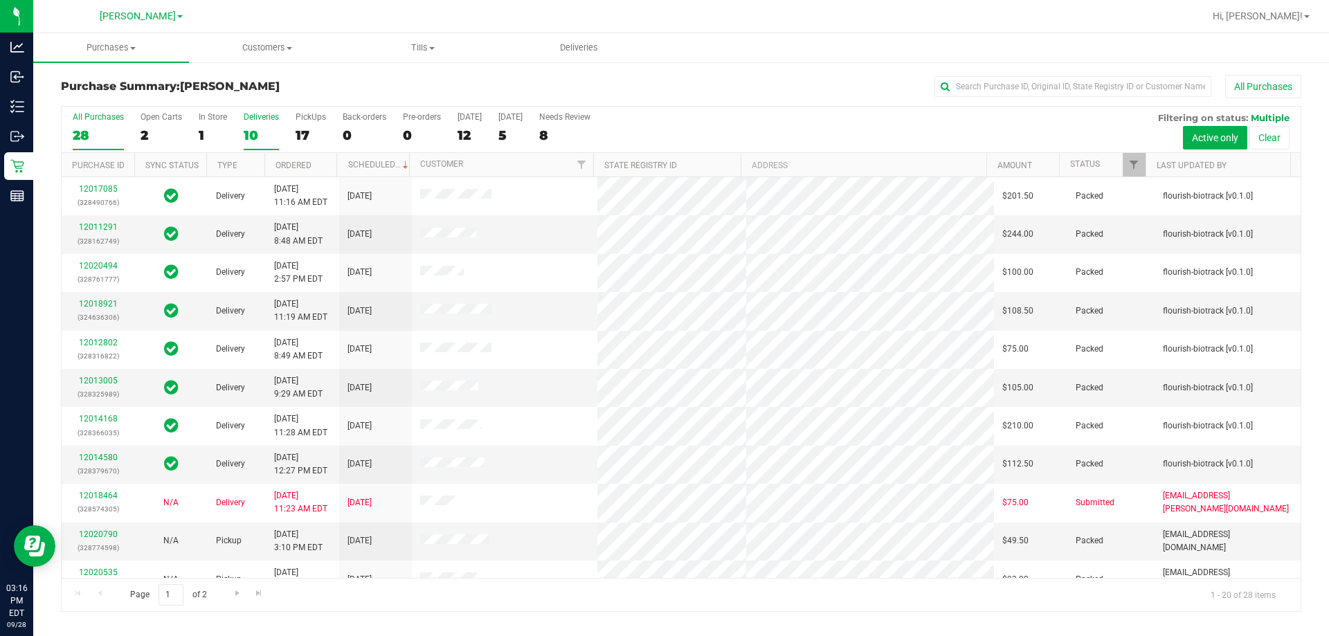
click at [269, 132] on div "10" at bounding box center [261, 135] width 35 height 16
click at [0, 0] on input "Deliveries 10" at bounding box center [0, 0] width 0 height 0
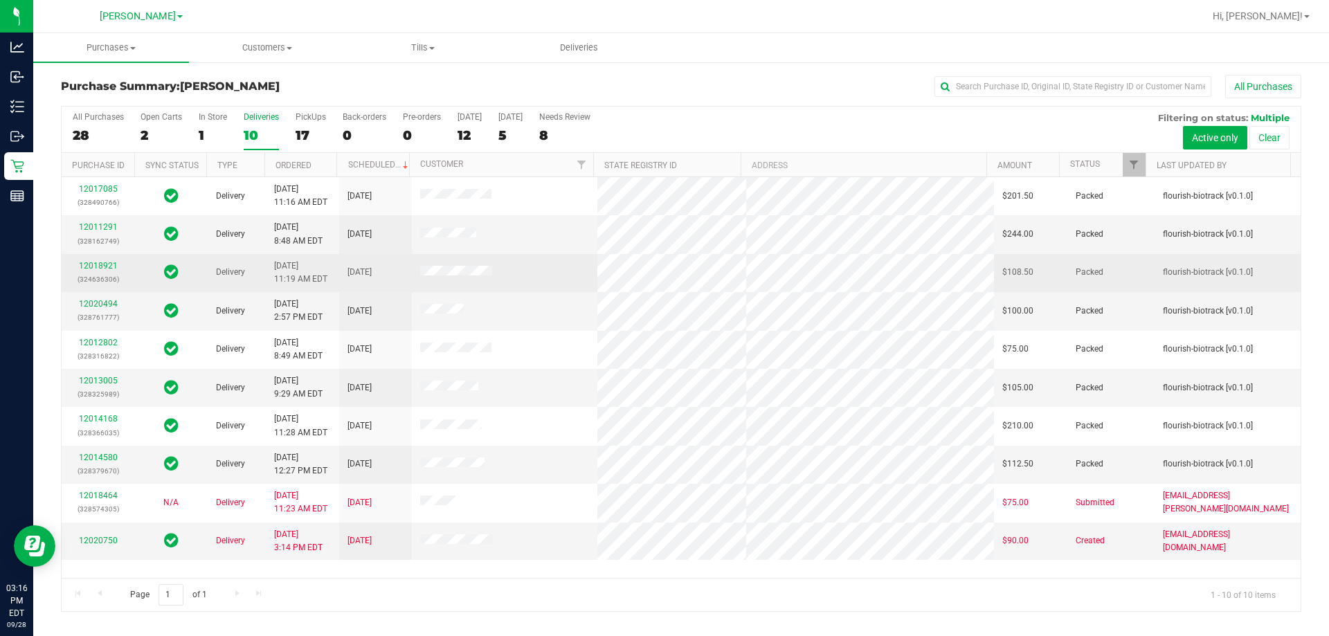
click at [100, 258] on td "12018921 (324636306)" at bounding box center [98, 273] width 73 height 38
click at [102, 258] on td "12018921 (324636306)" at bounding box center [98, 273] width 73 height 38
click at [100, 262] on link "12018921" at bounding box center [98, 266] width 39 height 10
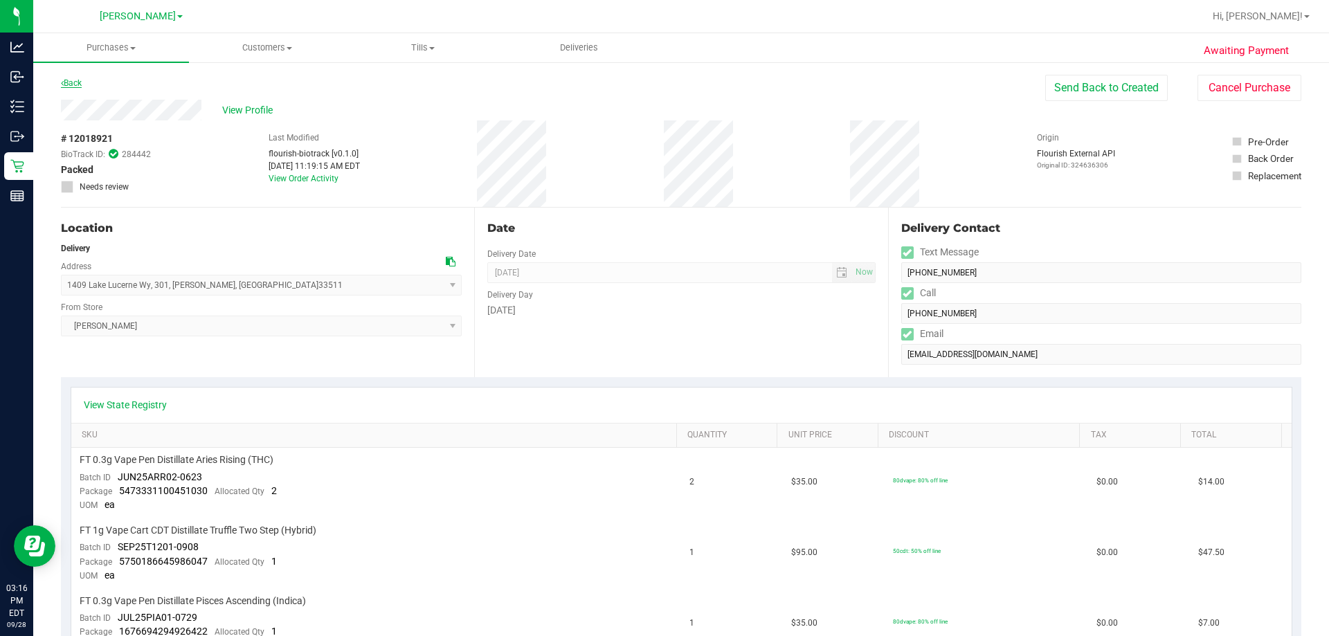
click at [76, 85] on link "Back" at bounding box center [71, 83] width 21 height 10
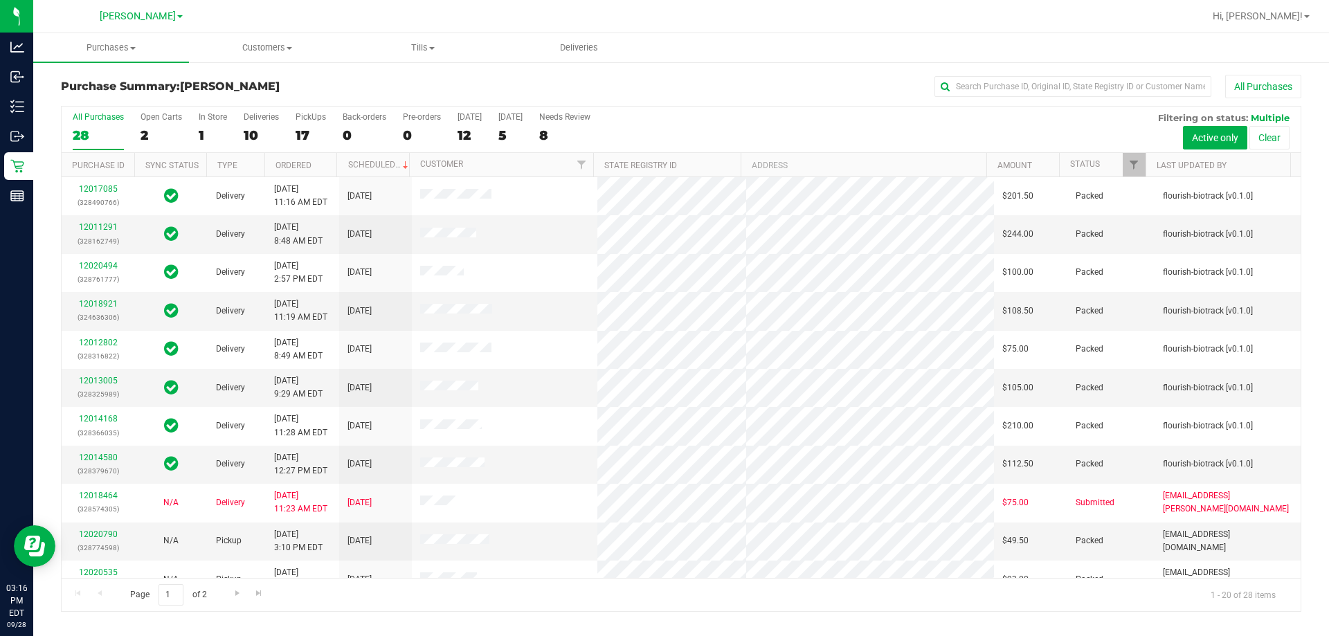
click at [266, 131] on div "10" at bounding box center [261, 135] width 35 height 16
click at [0, 0] on input "Deliveries 10" at bounding box center [0, 0] width 0 height 0
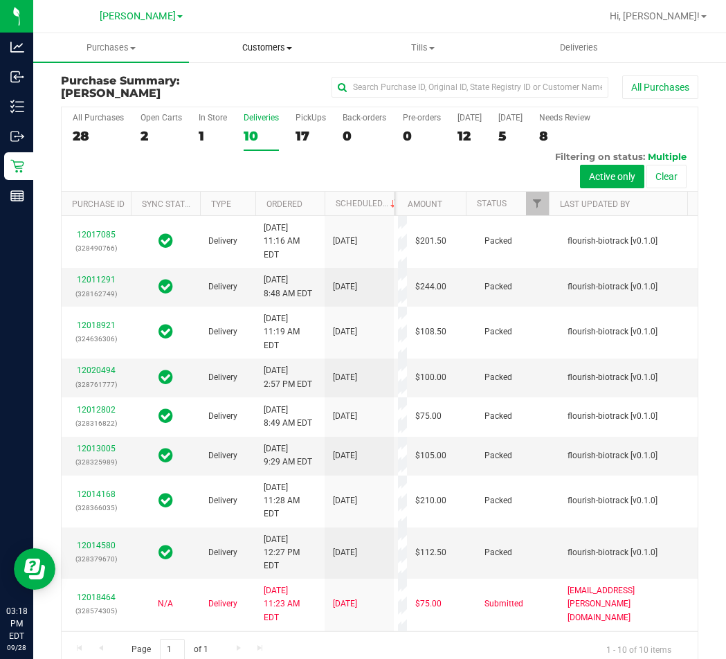
click at [274, 53] on span "Customers" at bounding box center [267, 48] width 154 height 12
click at [215, 78] on span "All customers" at bounding box center [239, 84] width 100 height 12
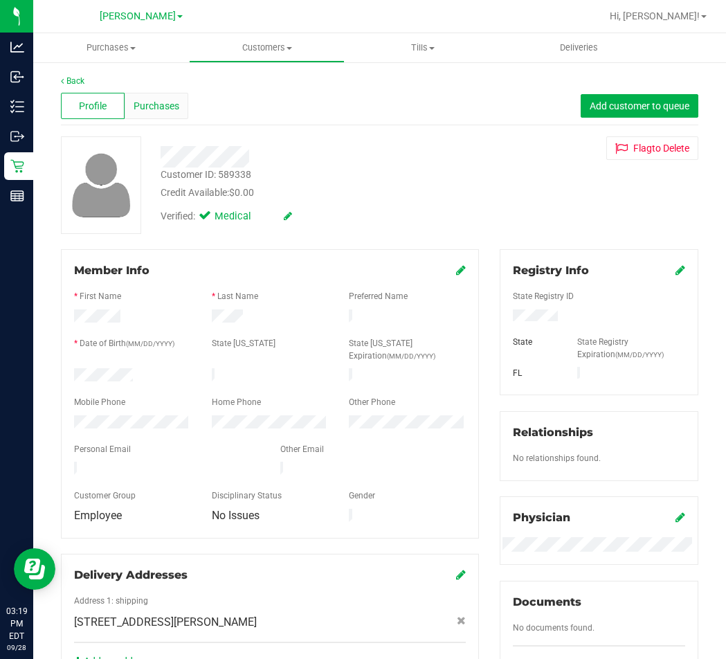
click at [149, 97] on div "Purchases" at bounding box center [157, 106] width 64 height 26
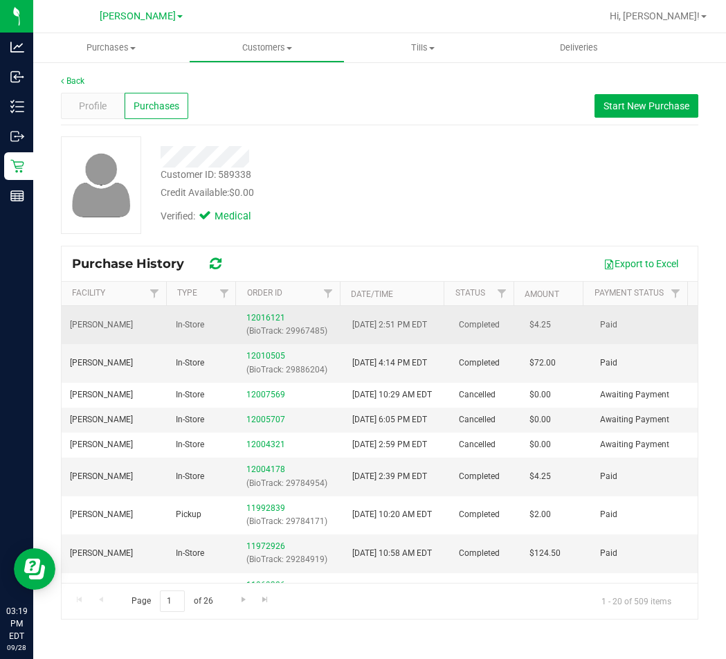
click at [255, 312] on div "12016121 (BioTrack: 29967485)" at bounding box center [290, 325] width 89 height 26
click at [256, 315] on link "12016121" at bounding box center [265, 318] width 39 height 10
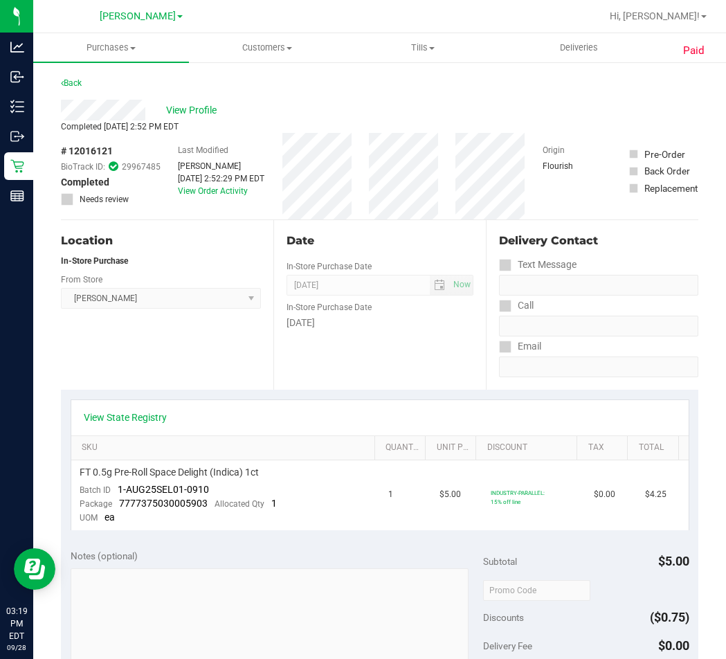
click at [102, 154] on span "# 12016121" at bounding box center [87, 151] width 52 height 15
copy span "12016121"
click at [79, 79] on link "Back" at bounding box center [71, 83] width 21 height 10
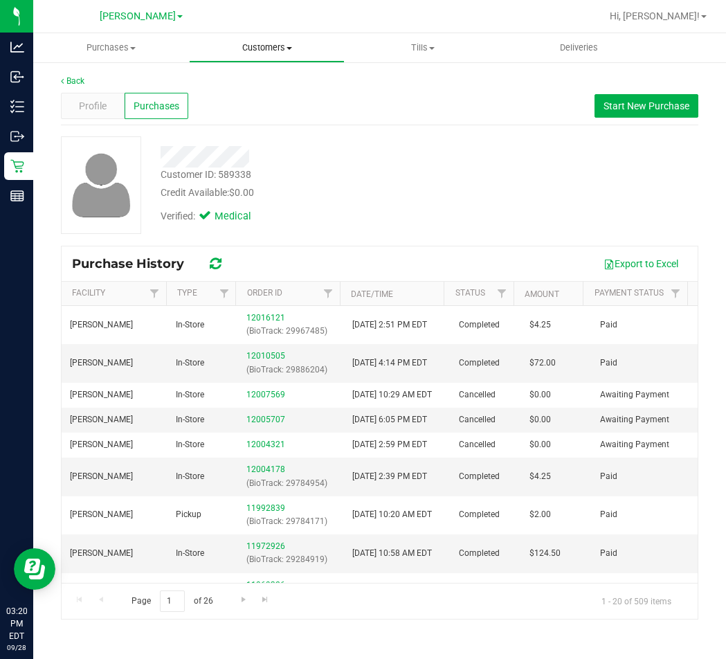
click at [260, 48] on span "Customers" at bounding box center [267, 48] width 154 height 12
click at [219, 89] on span "All customers" at bounding box center [239, 84] width 100 height 12
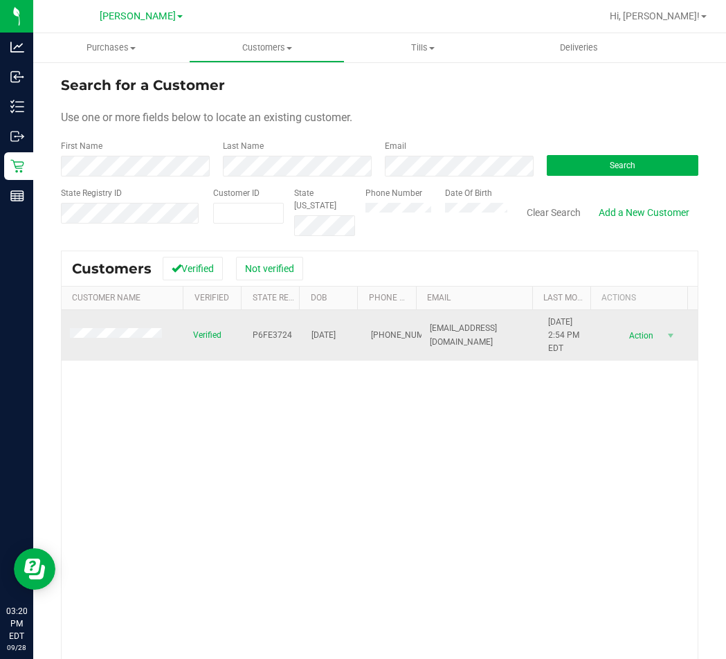
click at [147, 327] on td at bounding box center [123, 335] width 123 height 51
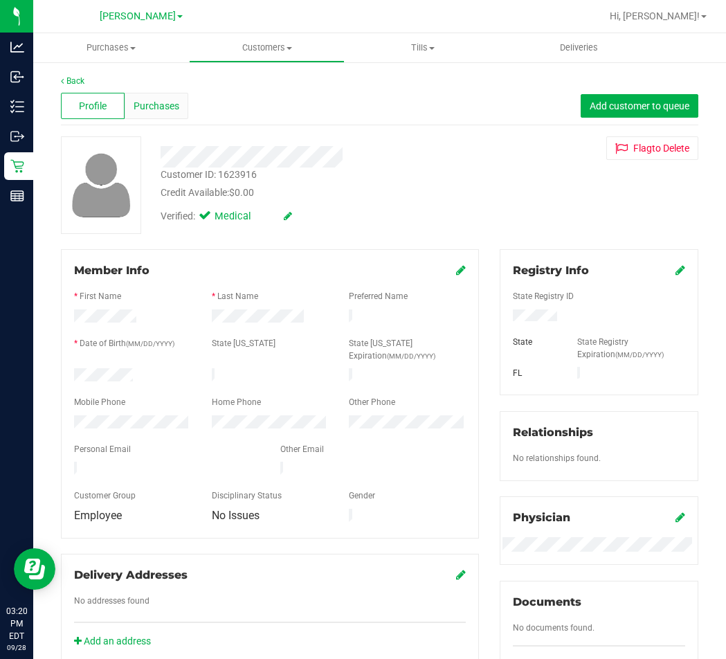
click at [130, 114] on div "Purchases" at bounding box center [157, 106] width 64 height 26
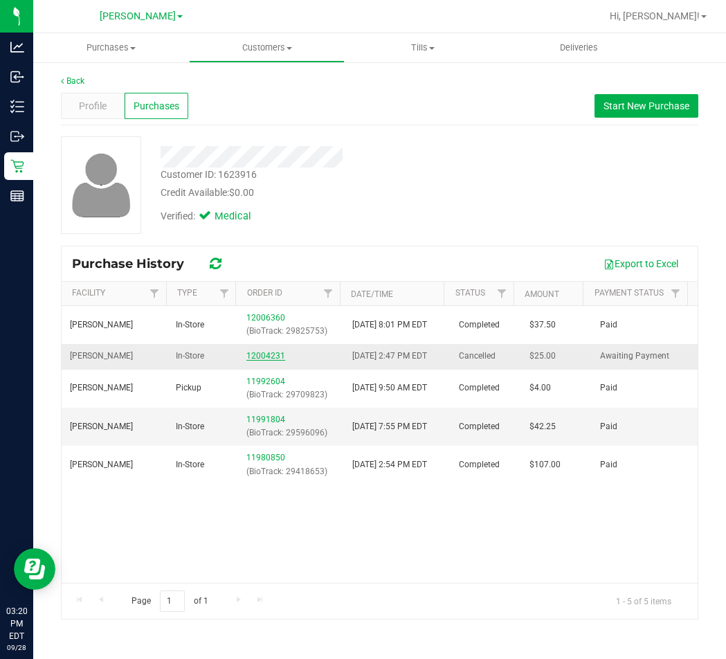
click at [255, 360] on link "12004231" at bounding box center [265, 356] width 39 height 10
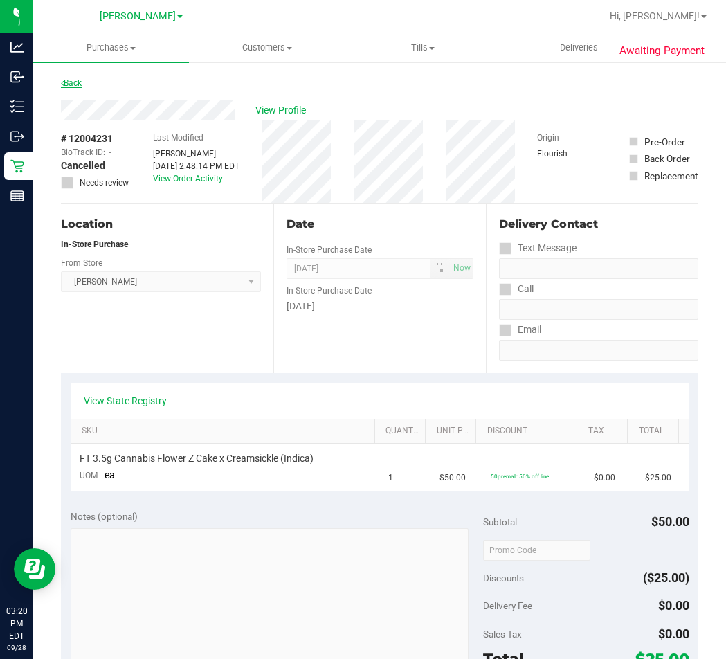
click at [71, 81] on link "Back" at bounding box center [71, 83] width 21 height 10
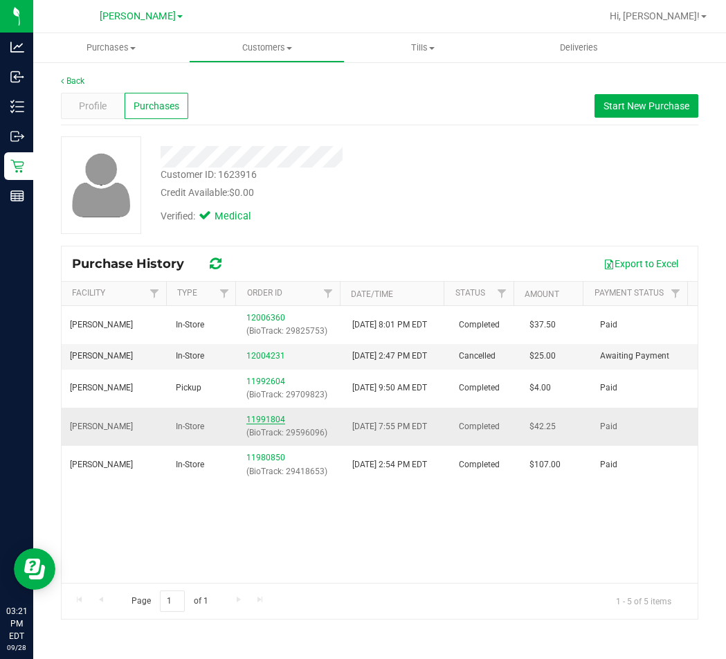
click at [254, 424] on link "11991804" at bounding box center [265, 420] width 39 height 10
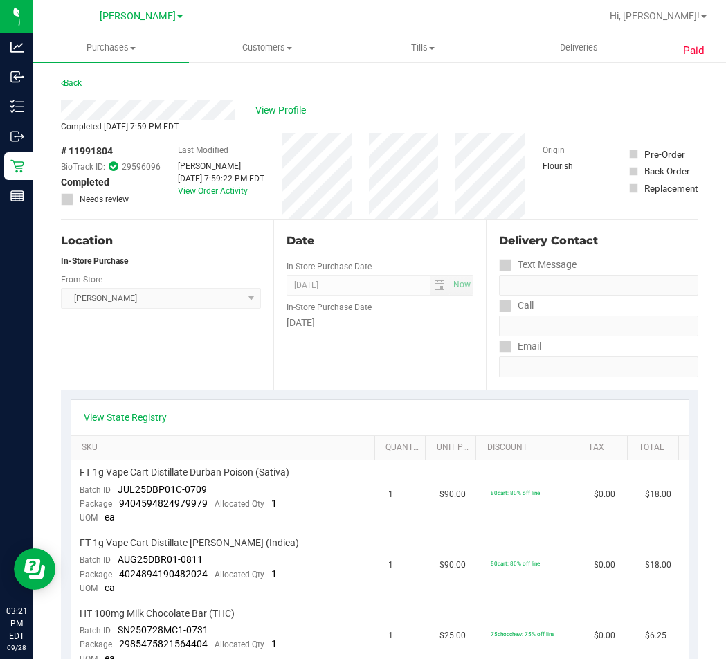
click at [92, 152] on span "# 11991804" at bounding box center [87, 151] width 52 height 15
copy span "11991804"
click at [79, 84] on link "Back" at bounding box center [71, 83] width 21 height 10
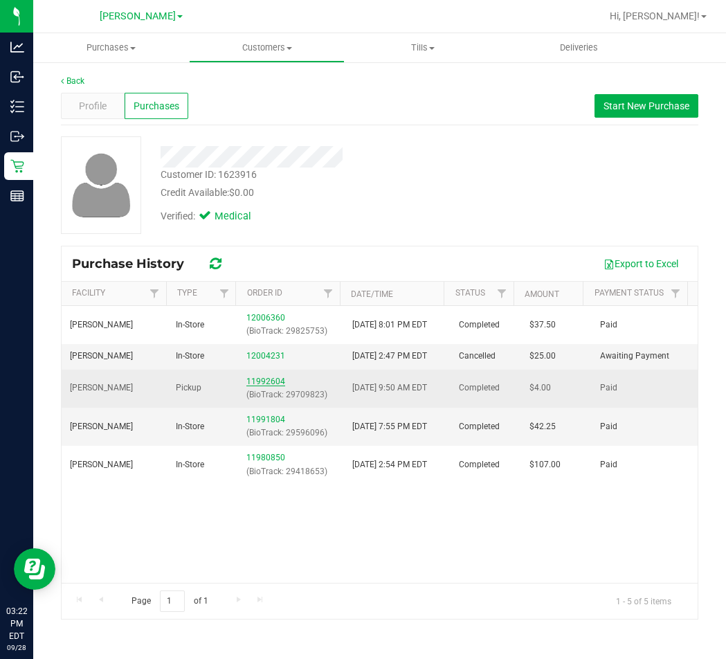
click at [266, 386] on link "11992604" at bounding box center [265, 382] width 39 height 10
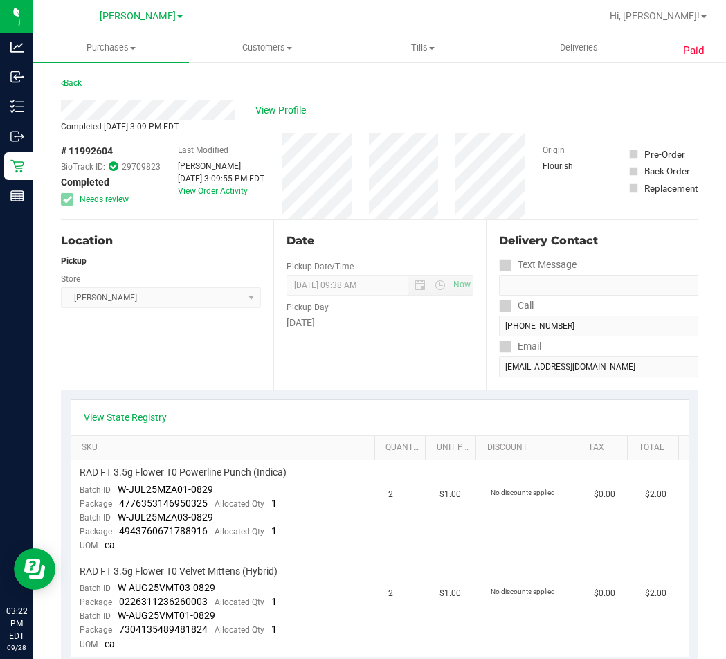
click at [78, 152] on span "# 11992604" at bounding box center [87, 151] width 52 height 15
copy span "11992604"
click at [78, 85] on link "Back" at bounding box center [71, 83] width 21 height 10
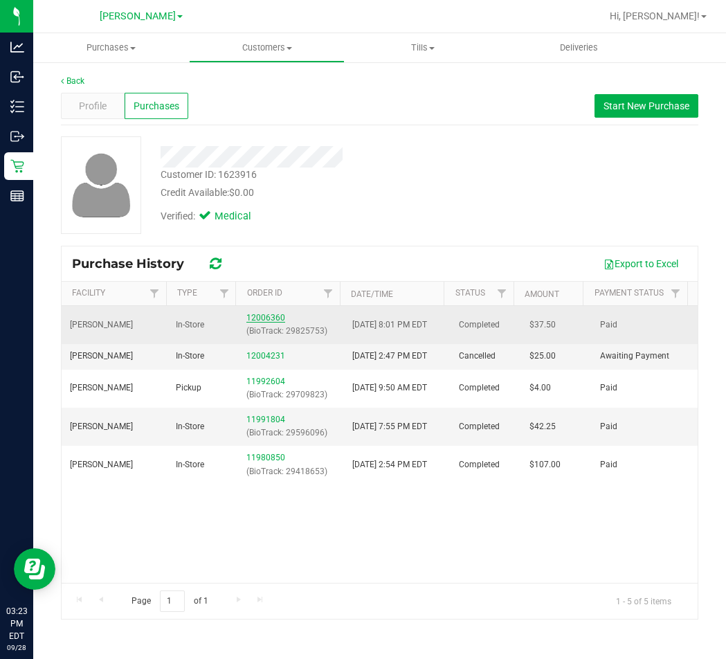
click at [264, 317] on link "12006360" at bounding box center [265, 318] width 39 height 10
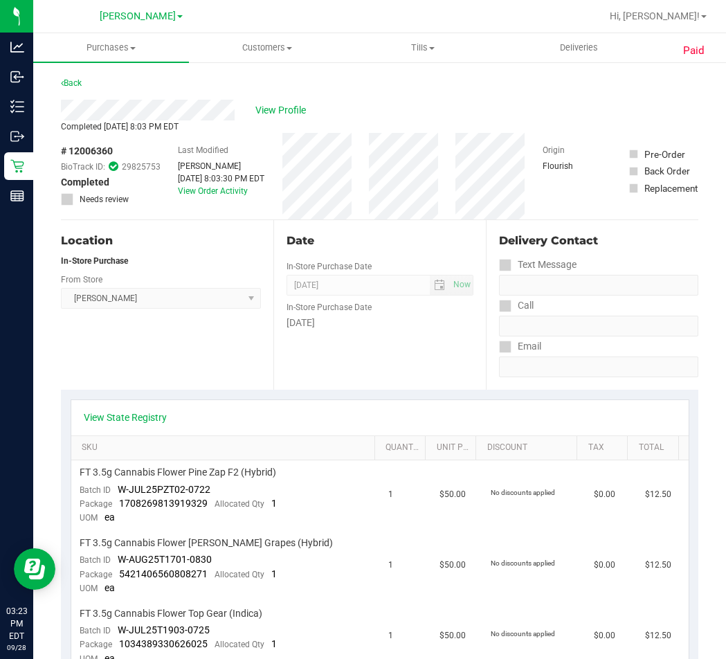
click at [96, 150] on span "# 12006360" at bounding box center [87, 151] width 52 height 15
copy span "12006360"
drag, startPoint x: 326, startPoint y: 84, endPoint x: 350, endPoint y: 75, distance: 25.2
click at [326, 84] on div "Back" at bounding box center [380, 87] width 638 height 25
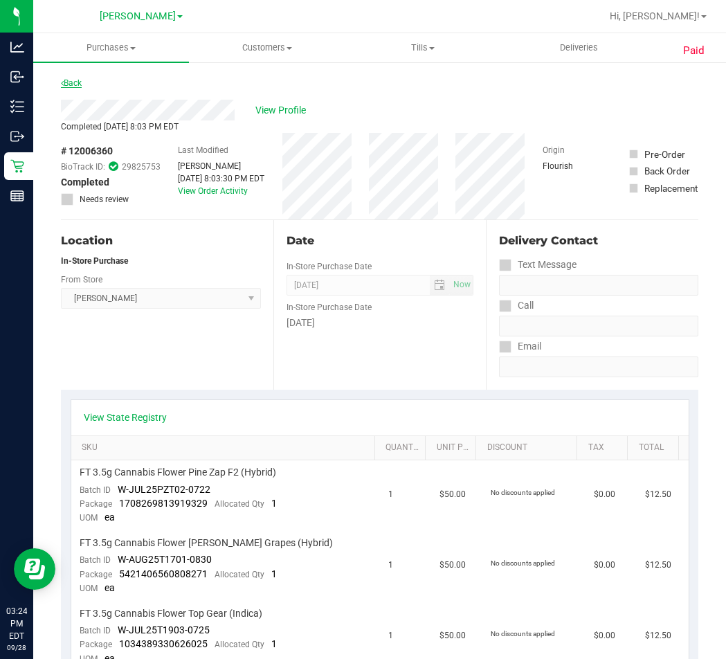
click at [82, 85] on link "Back" at bounding box center [71, 83] width 21 height 10
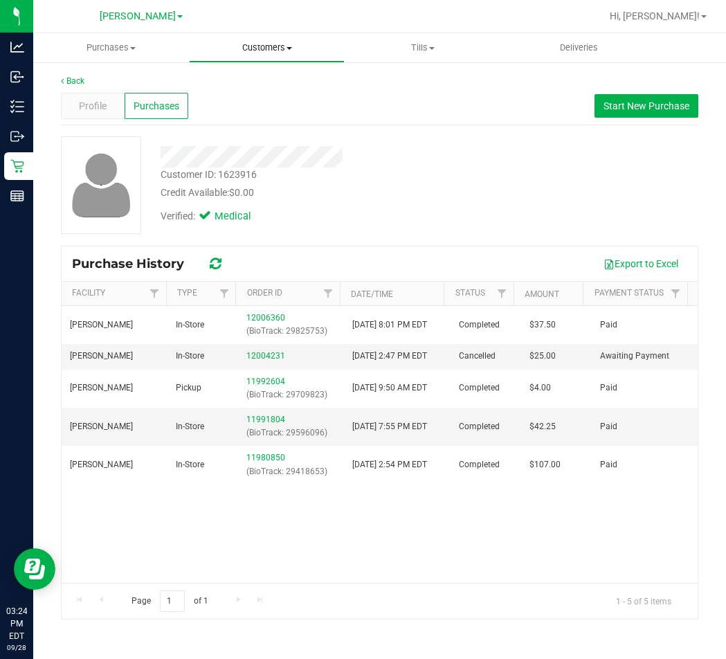
click at [271, 58] on uib-tab-heading "Customers All customers Add a new customer All physicians" at bounding box center [267, 48] width 154 height 28
click at [252, 80] on span "All customers" at bounding box center [239, 84] width 100 height 12
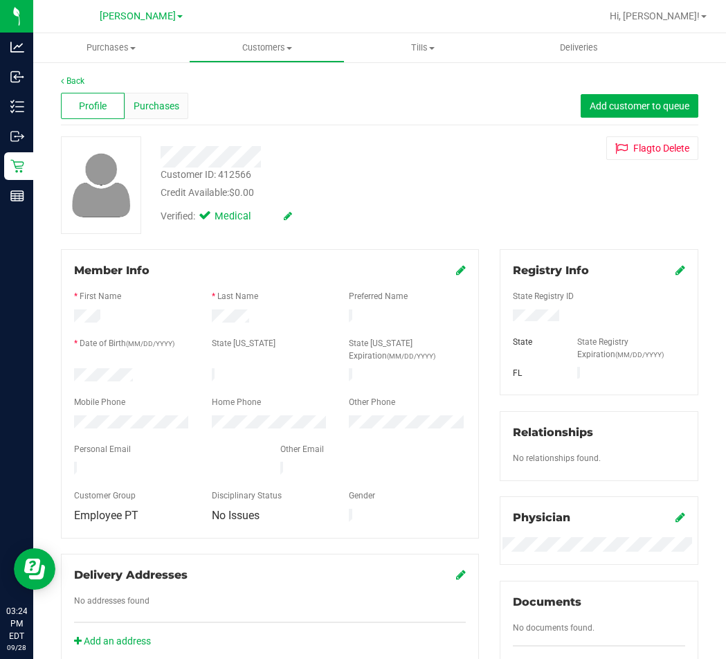
click at [172, 114] on div "Purchases" at bounding box center [157, 106] width 64 height 26
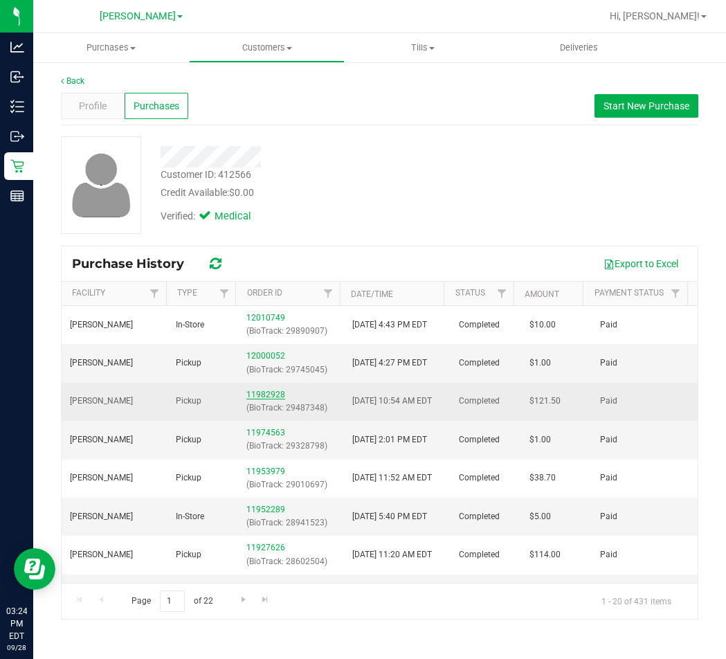
click at [258, 395] on link "11982928" at bounding box center [265, 395] width 39 height 10
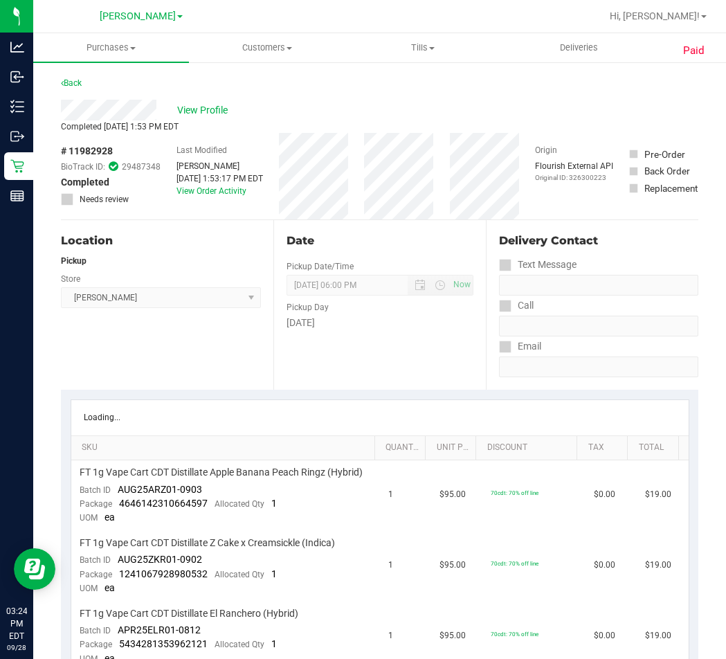
click at [107, 154] on span "# 11982928" at bounding box center [87, 151] width 52 height 15
copy span "11982928"
click at [82, 85] on link "Back" at bounding box center [71, 83] width 21 height 10
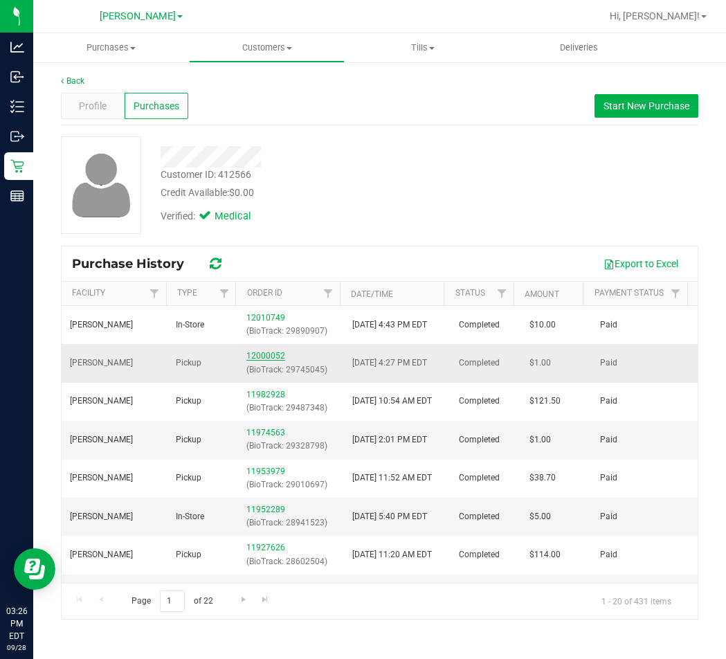
click at [276, 358] on link "12000052" at bounding box center [265, 356] width 39 height 10
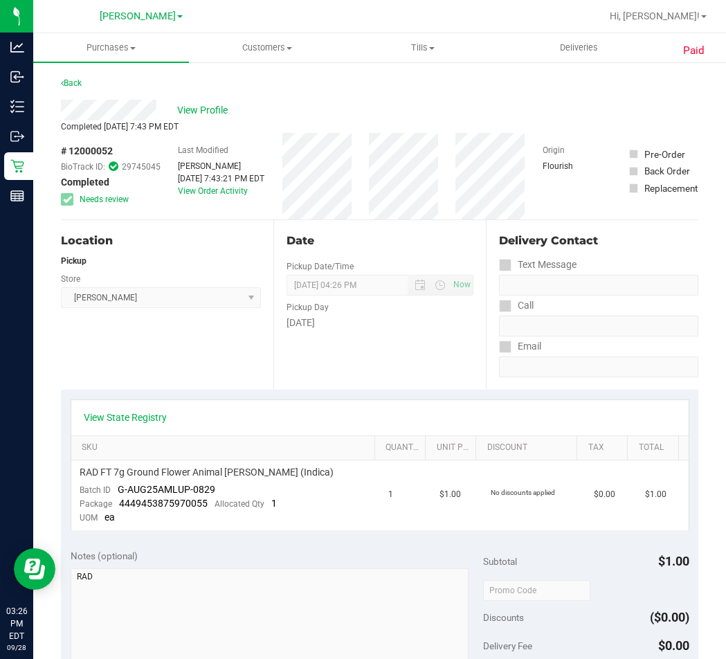
click at [97, 147] on span "# 12000052" at bounding box center [87, 151] width 52 height 15
copy span "12000052"
click at [78, 87] on link "Back" at bounding box center [71, 83] width 21 height 10
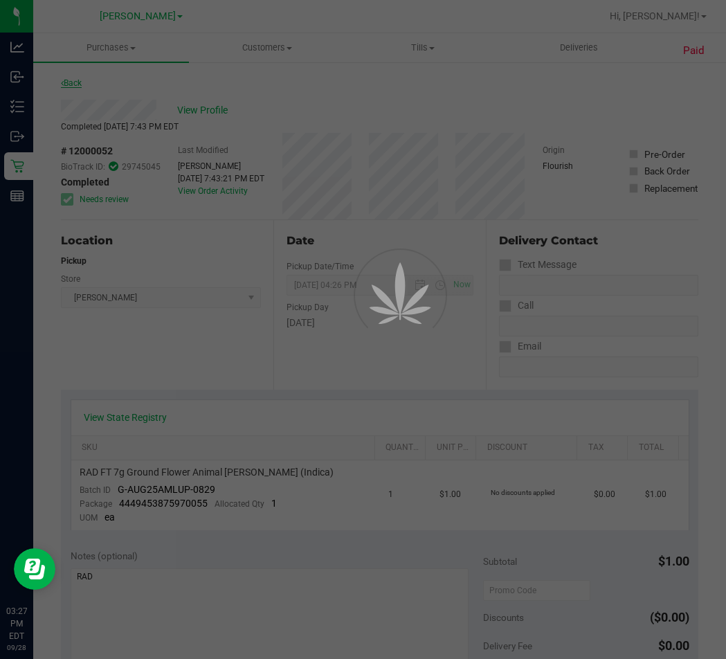
click at [78, 87] on div at bounding box center [363, 329] width 726 height 659
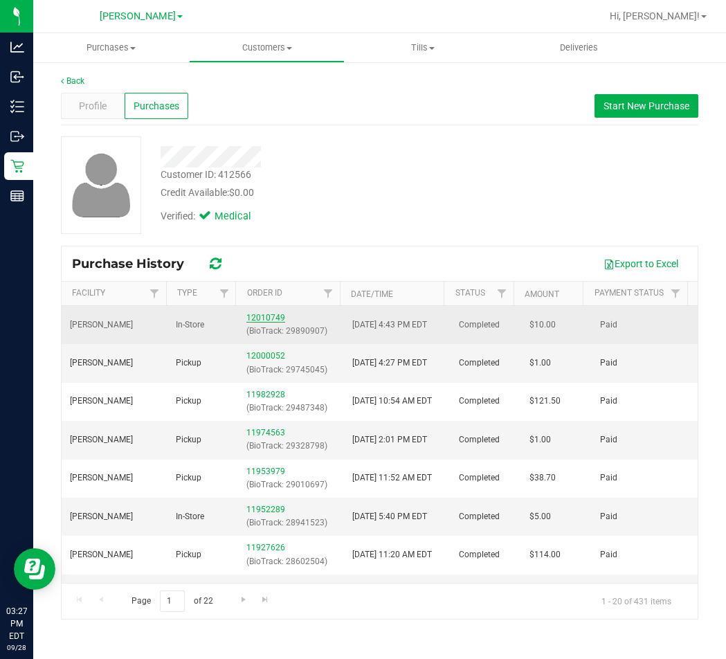
click at [269, 319] on link "12010749" at bounding box center [265, 318] width 39 height 10
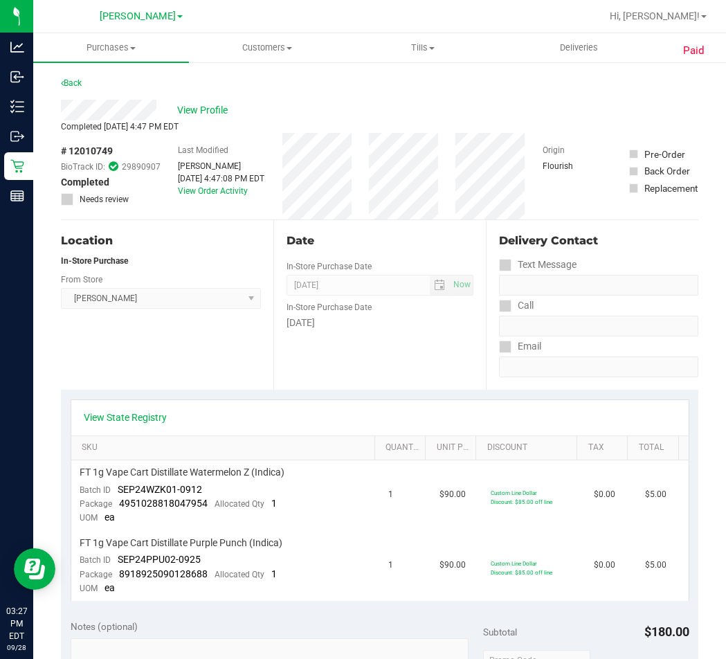
click at [98, 152] on span "# 12010749" at bounding box center [87, 151] width 52 height 15
click at [80, 87] on link "Back" at bounding box center [71, 83] width 21 height 10
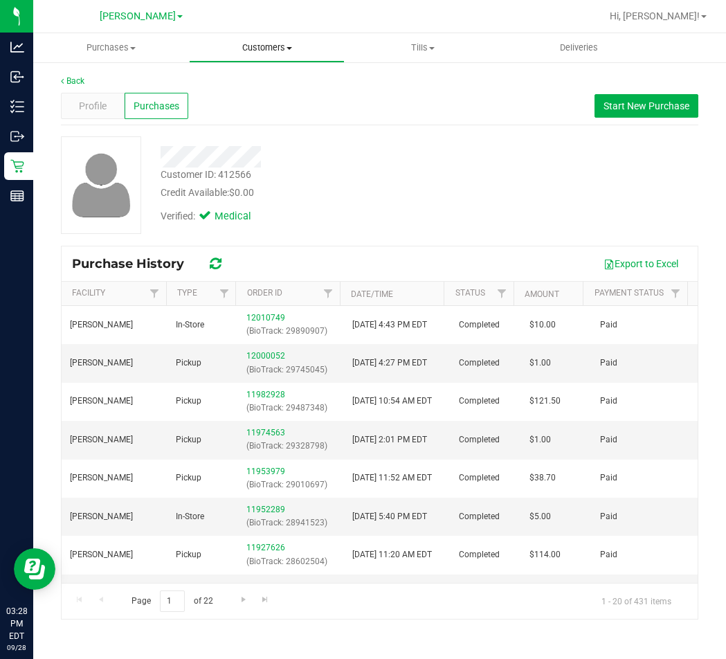
click at [273, 52] on span "Customers" at bounding box center [267, 48] width 154 height 12
click at [235, 85] on span "All customers" at bounding box center [239, 84] width 100 height 12
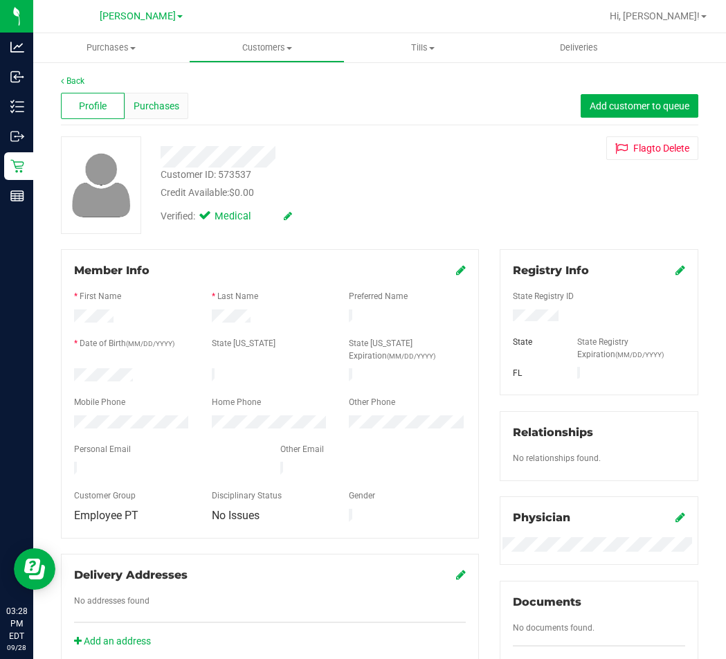
click at [168, 107] on span "Purchases" at bounding box center [157, 106] width 46 height 15
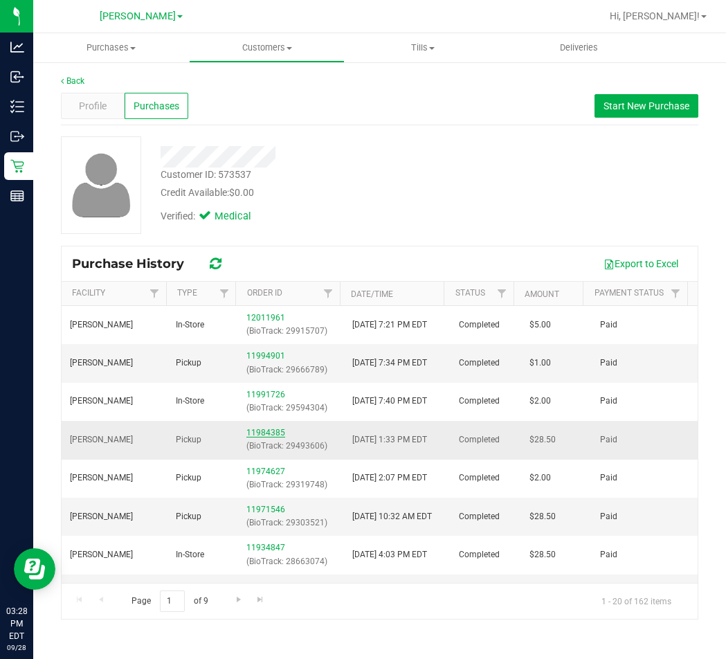
click at [250, 436] on link "11984385" at bounding box center [265, 433] width 39 height 10
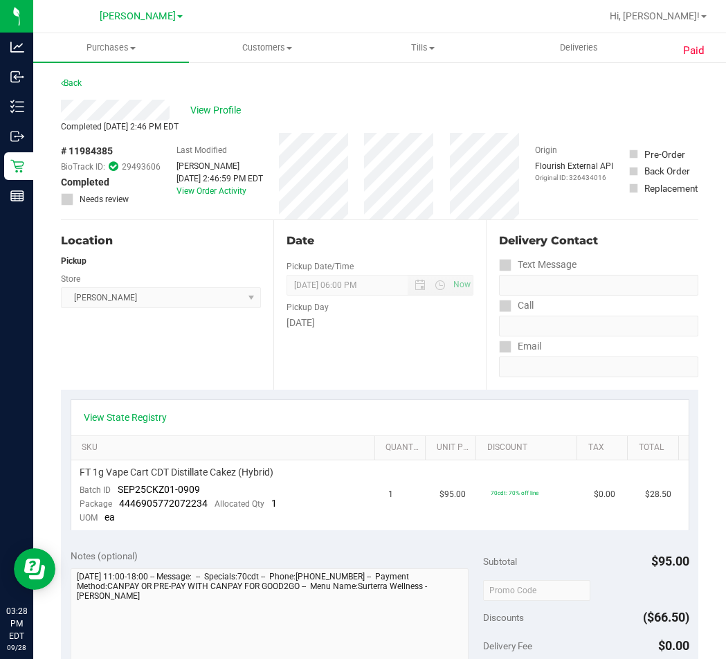
click at [102, 149] on span "# 11984385" at bounding box center [87, 151] width 52 height 15
click at [77, 84] on link "Back" at bounding box center [71, 83] width 21 height 10
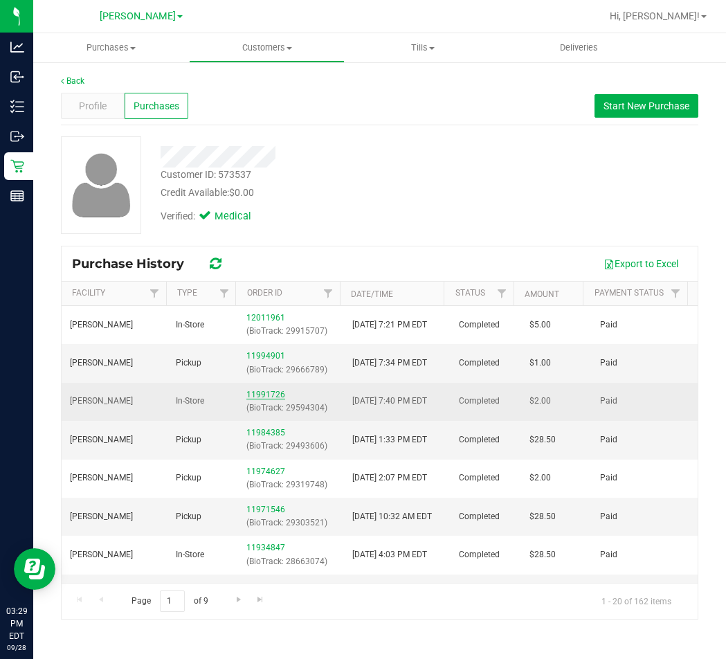
click at [276, 395] on link "11991726" at bounding box center [265, 395] width 39 height 10
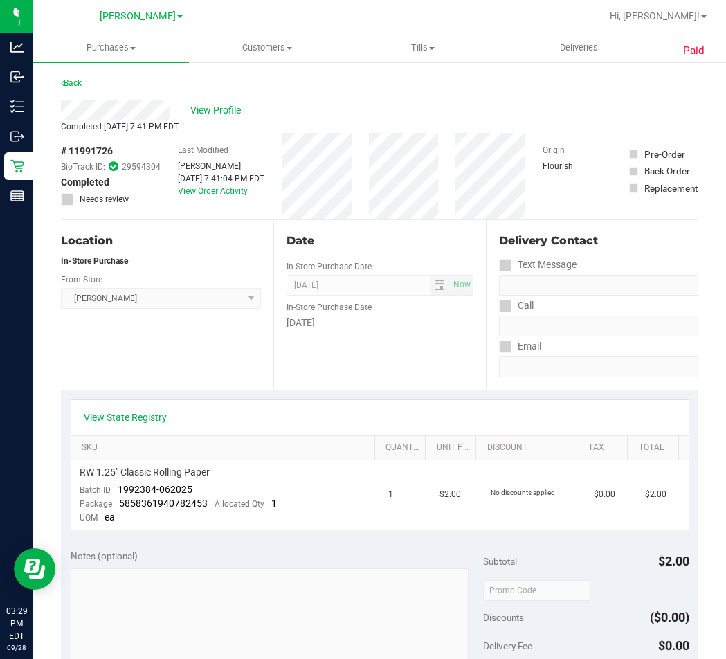
click at [98, 146] on span "# 11991726" at bounding box center [87, 151] width 52 height 15
click at [77, 83] on link "Back" at bounding box center [71, 83] width 21 height 10
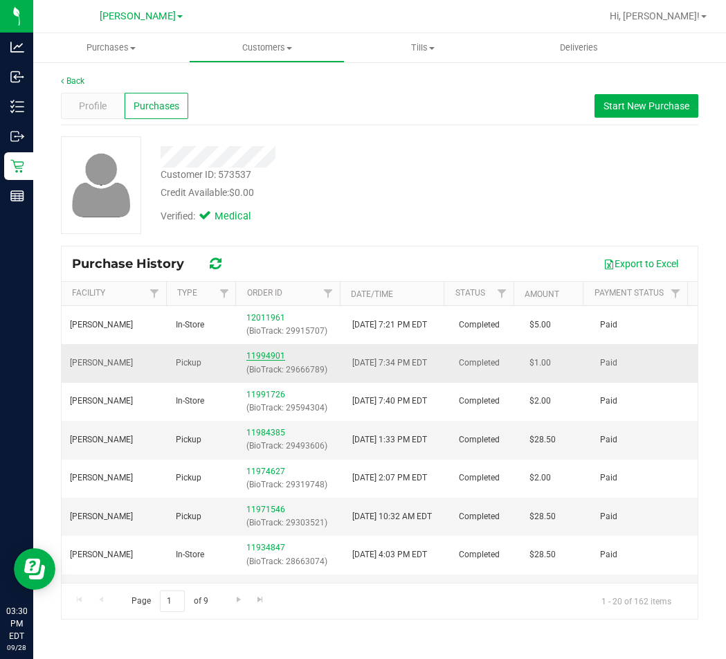
click at [273, 352] on link "11994901" at bounding box center [265, 356] width 39 height 10
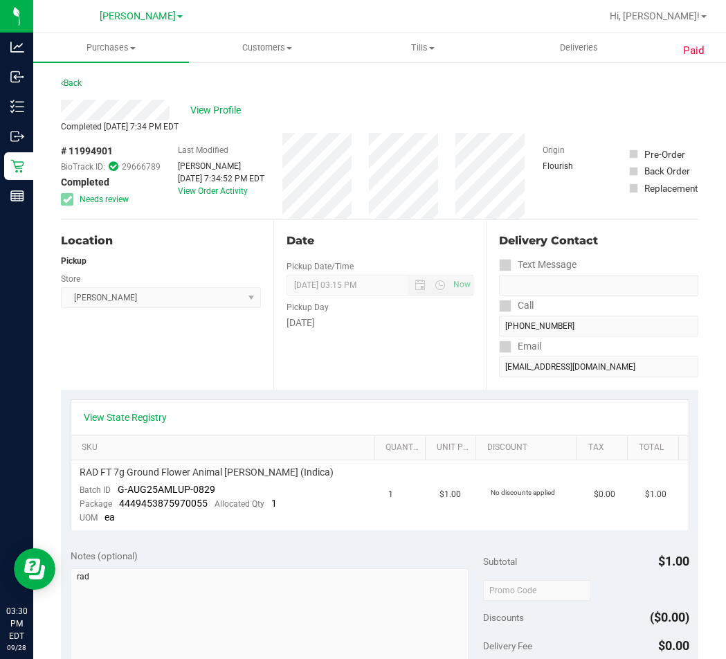
click at [96, 152] on span "# 11994901" at bounding box center [87, 151] width 52 height 15
click at [81, 83] on link "Back" at bounding box center [71, 83] width 21 height 10
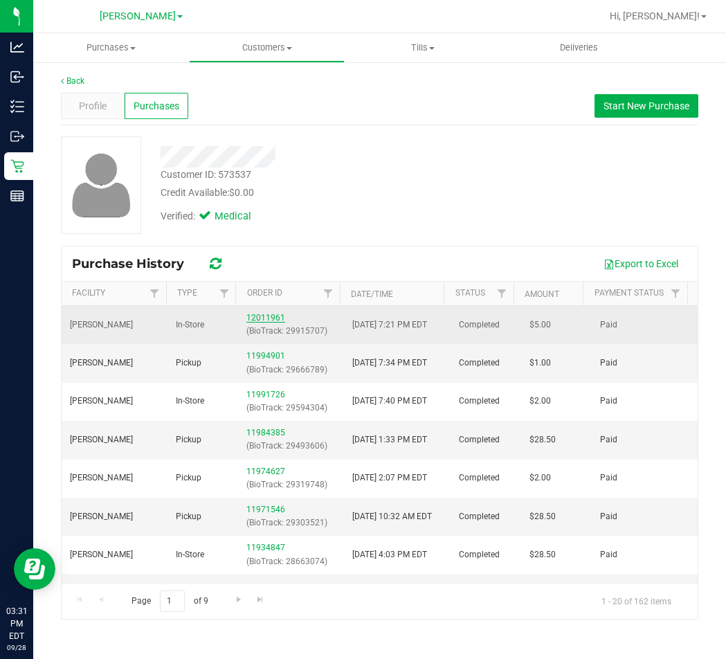
click at [262, 318] on link "12011961" at bounding box center [265, 318] width 39 height 10
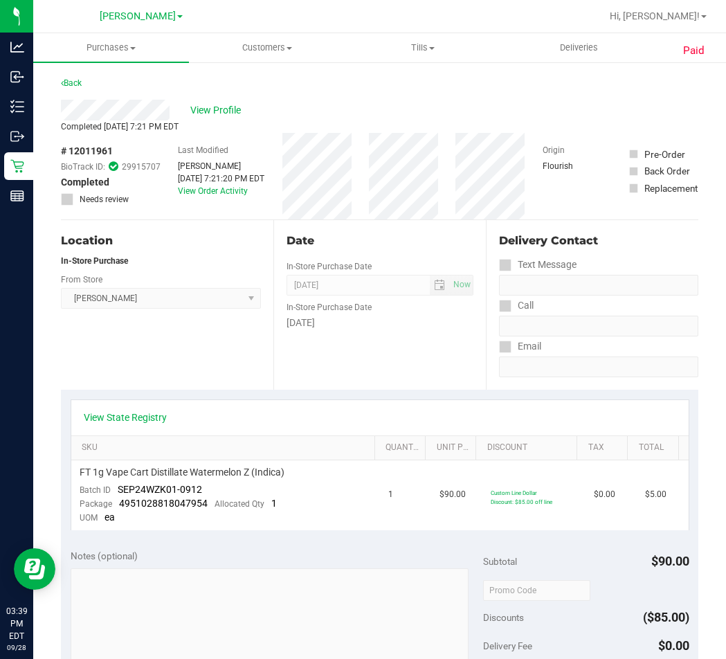
click at [485, 102] on div "View Profile" at bounding box center [380, 110] width 638 height 21
click at [98, 152] on span "# 12011961" at bounding box center [87, 151] width 52 height 15
click at [79, 83] on link "Back" at bounding box center [71, 83] width 21 height 10
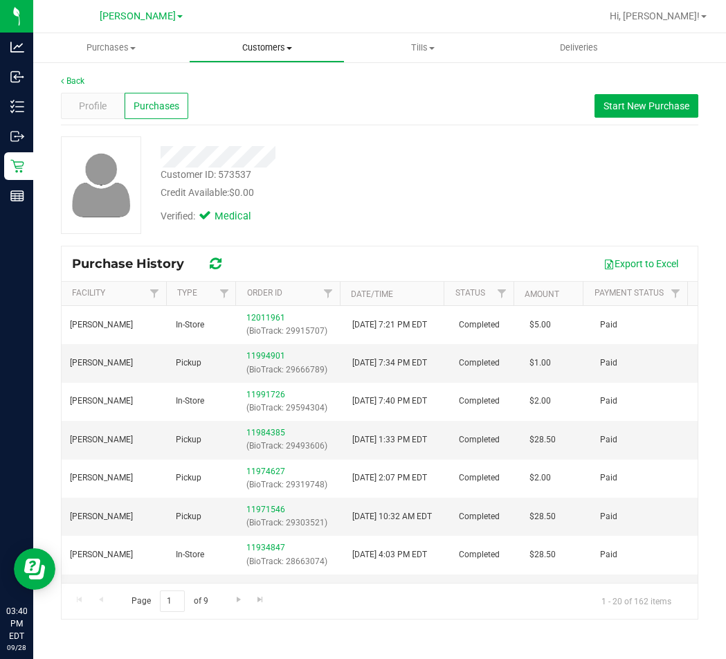
click at [279, 50] on span "Customers" at bounding box center [267, 48] width 154 height 12
click at [237, 76] on li "All customers" at bounding box center [267, 83] width 156 height 17
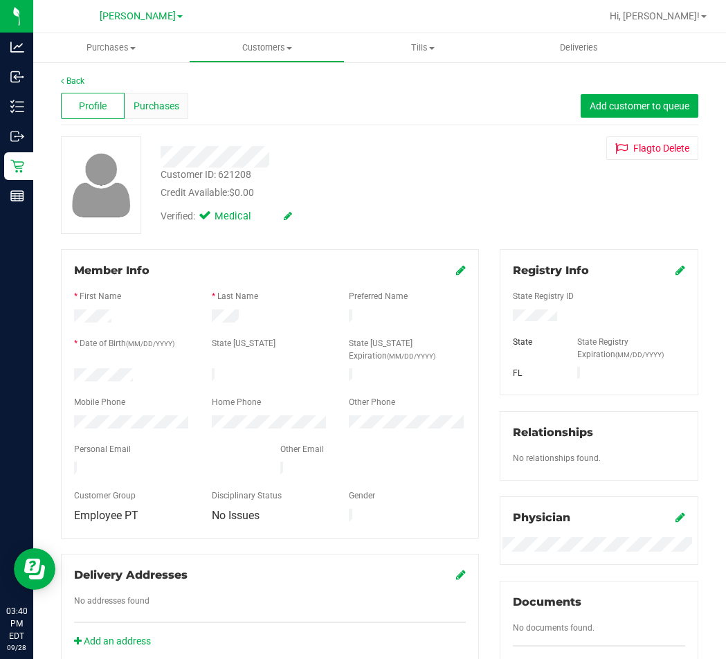
click at [177, 115] on div "Purchases" at bounding box center [157, 106] width 64 height 26
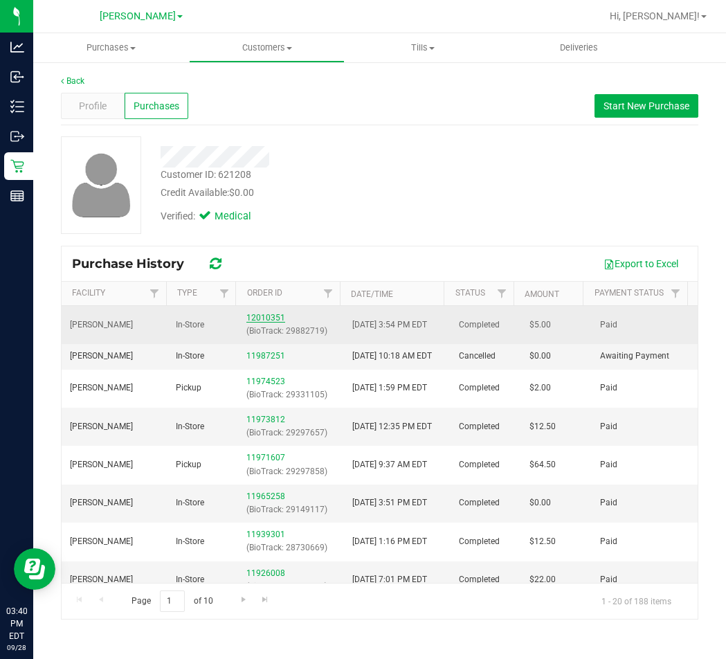
click at [267, 314] on link "12010351" at bounding box center [265, 318] width 39 height 10
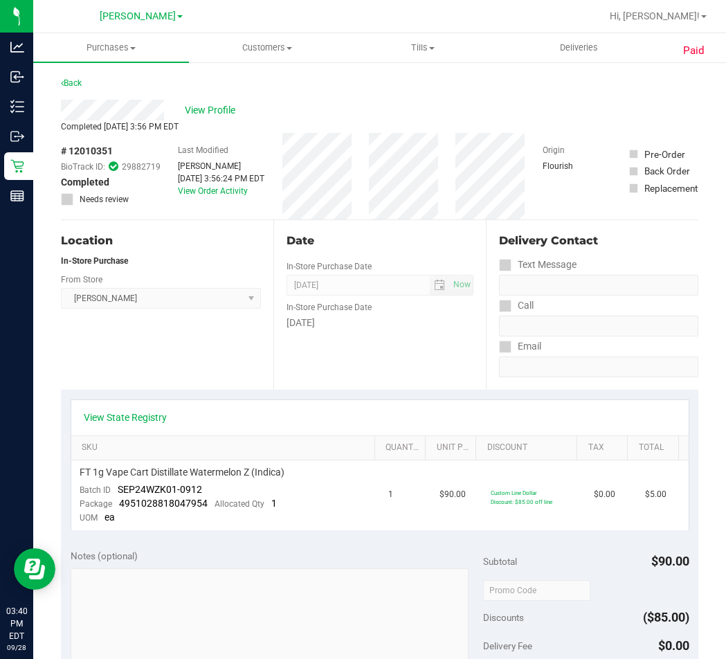
click at [79, 147] on span "# 12010351" at bounding box center [87, 151] width 52 height 15
click at [78, 87] on link "Back" at bounding box center [71, 83] width 21 height 10
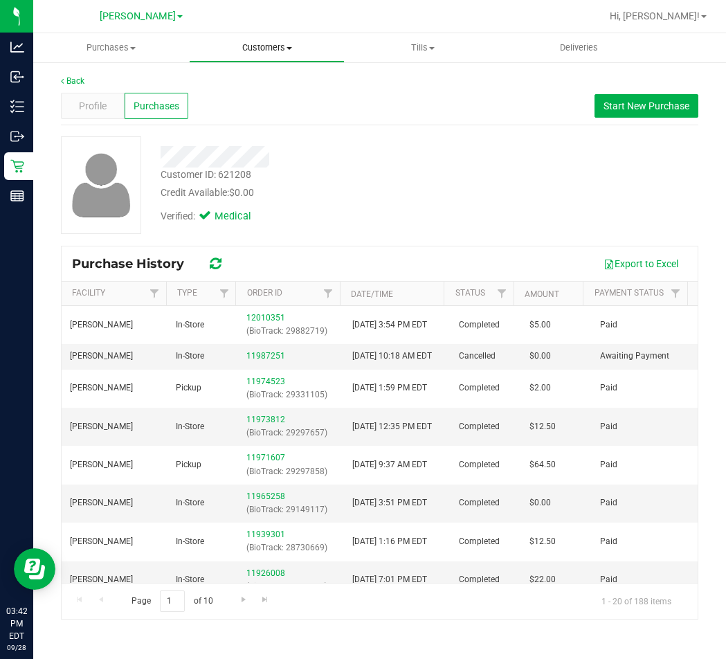
click at [289, 55] on uib-tab-heading "Customers All customers Add a new customer All physicians" at bounding box center [267, 48] width 154 height 28
click at [258, 80] on span "All customers" at bounding box center [239, 84] width 100 height 12
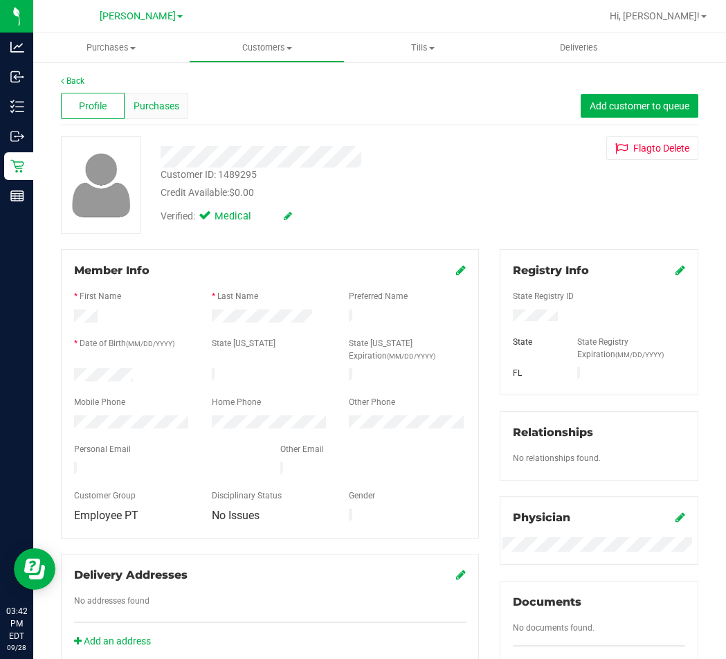
click at [161, 102] on span "Purchases" at bounding box center [157, 106] width 46 height 15
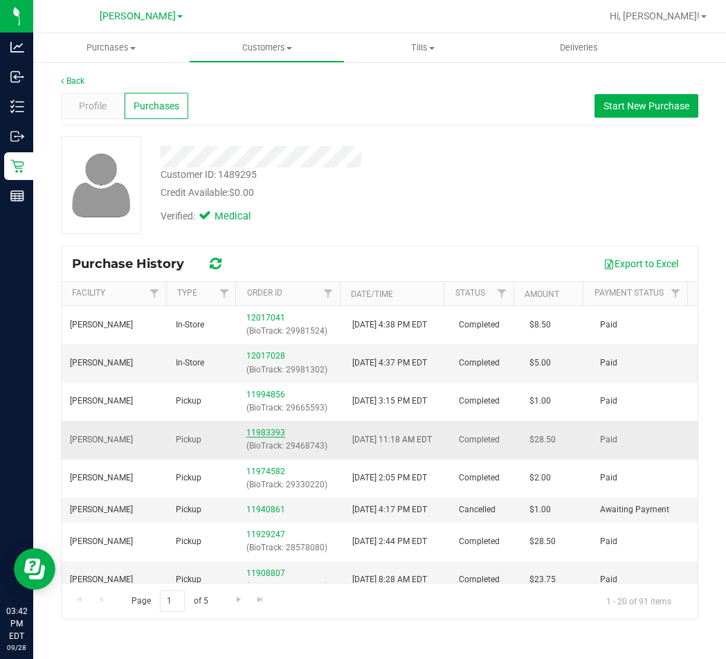
click at [251, 434] on link "11983393" at bounding box center [265, 433] width 39 height 10
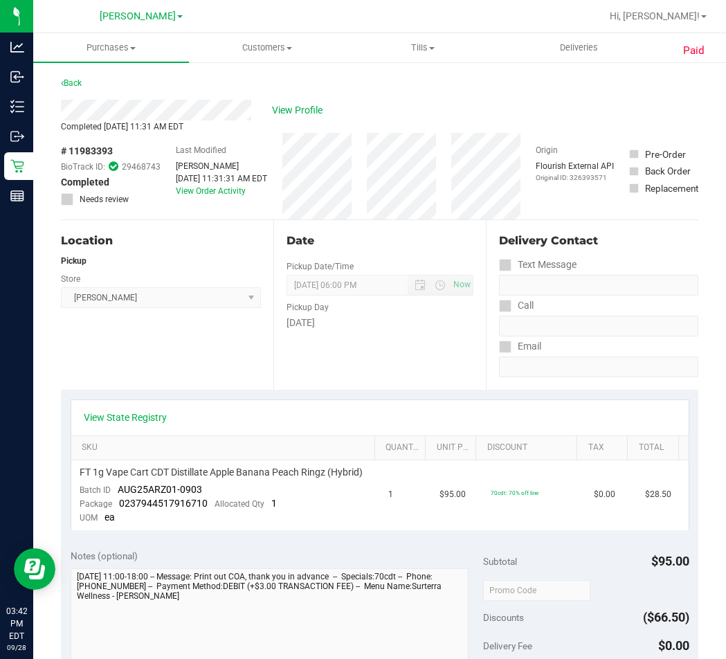
click at [93, 147] on span "# 11983393" at bounding box center [87, 151] width 52 height 15
click at [168, 84] on div "Back" at bounding box center [380, 87] width 638 height 25
click at [82, 82] on link "Back" at bounding box center [71, 83] width 21 height 10
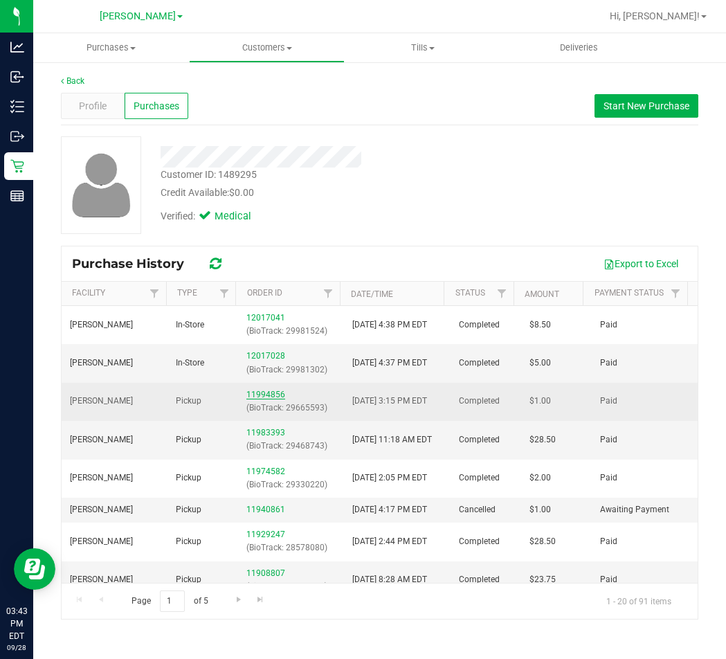
click at [264, 393] on link "11994856" at bounding box center [265, 395] width 39 height 10
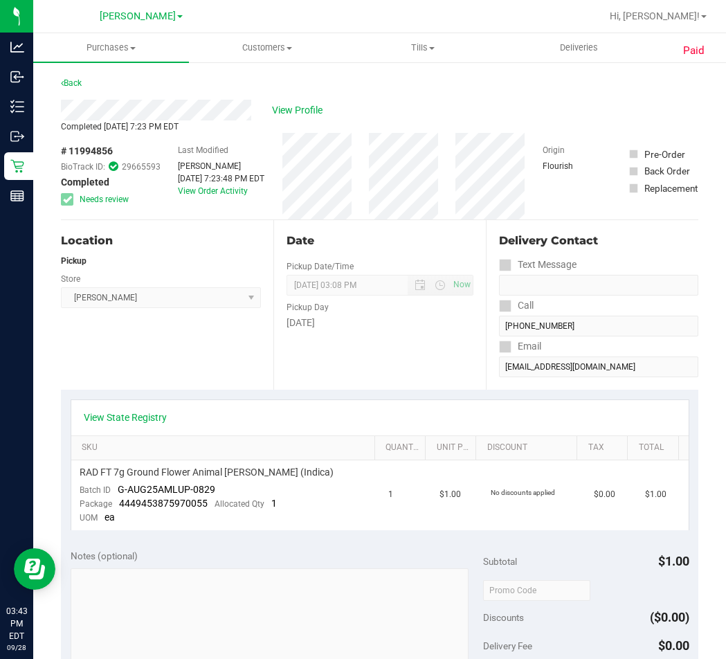
click at [94, 147] on span "# 11994856" at bounding box center [87, 151] width 52 height 15
click at [80, 81] on link "Back" at bounding box center [71, 83] width 21 height 10
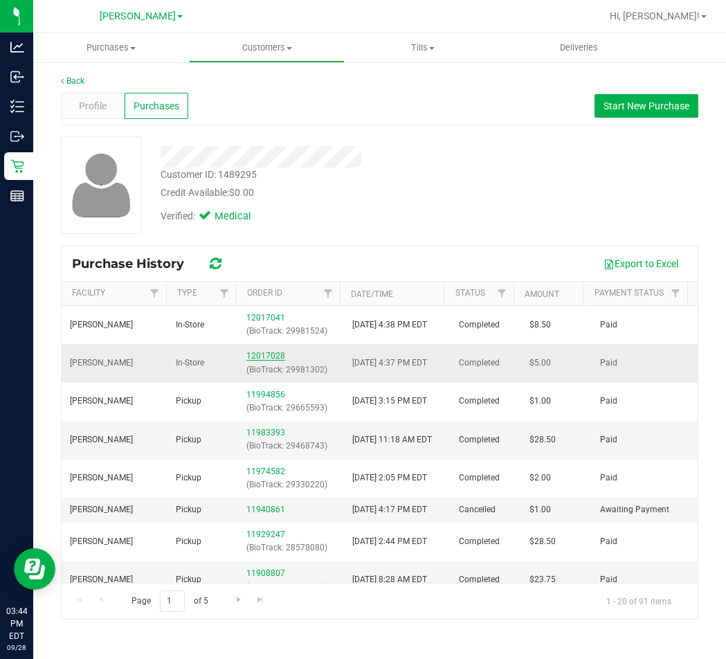
click at [254, 356] on link "12017028" at bounding box center [265, 356] width 39 height 10
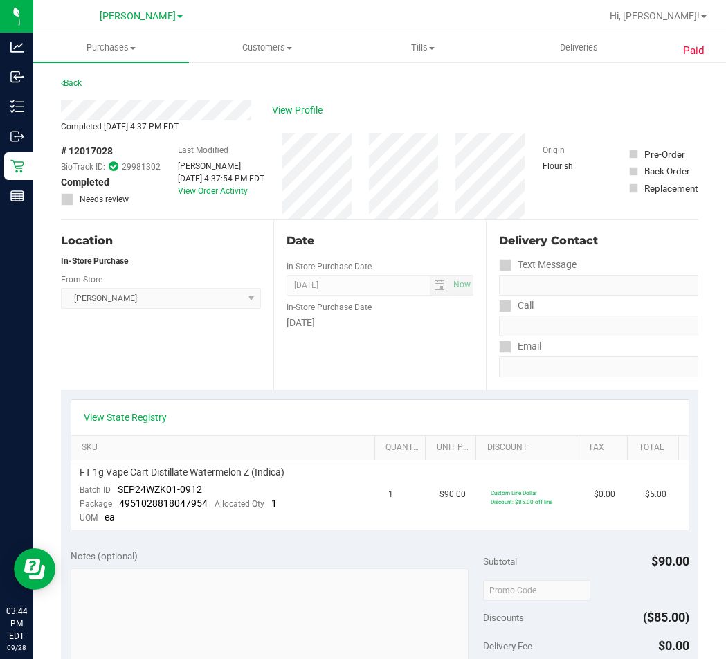
click at [102, 150] on span "# 12017028" at bounding box center [87, 151] width 52 height 15
click at [82, 82] on link "Back" at bounding box center [71, 83] width 21 height 10
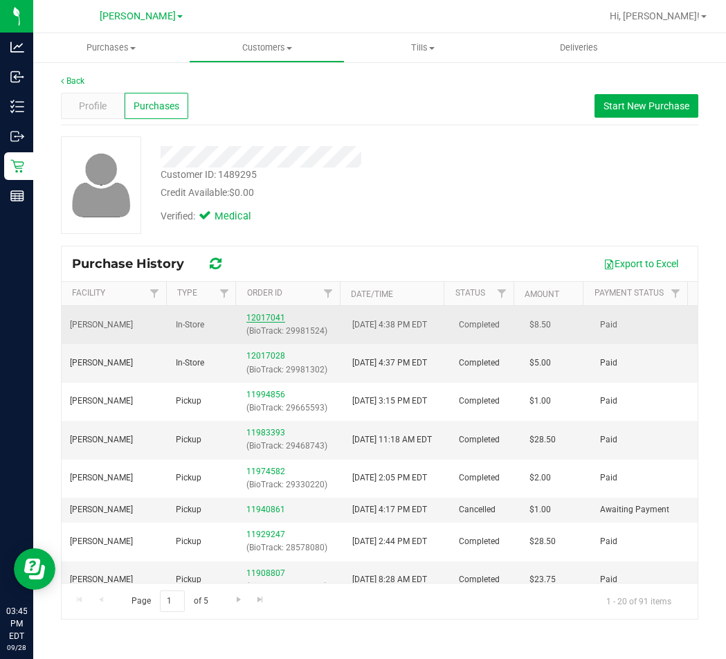
click at [253, 319] on link "12017041" at bounding box center [265, 318] width 39 height 10
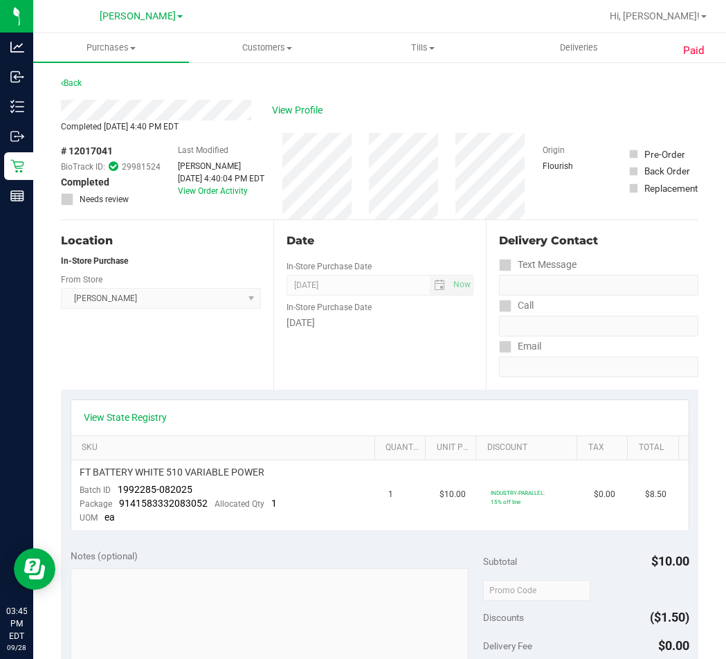
click at [90, 146] on span "# 12017041" at bounding box center [87, 151] width 52 height 15
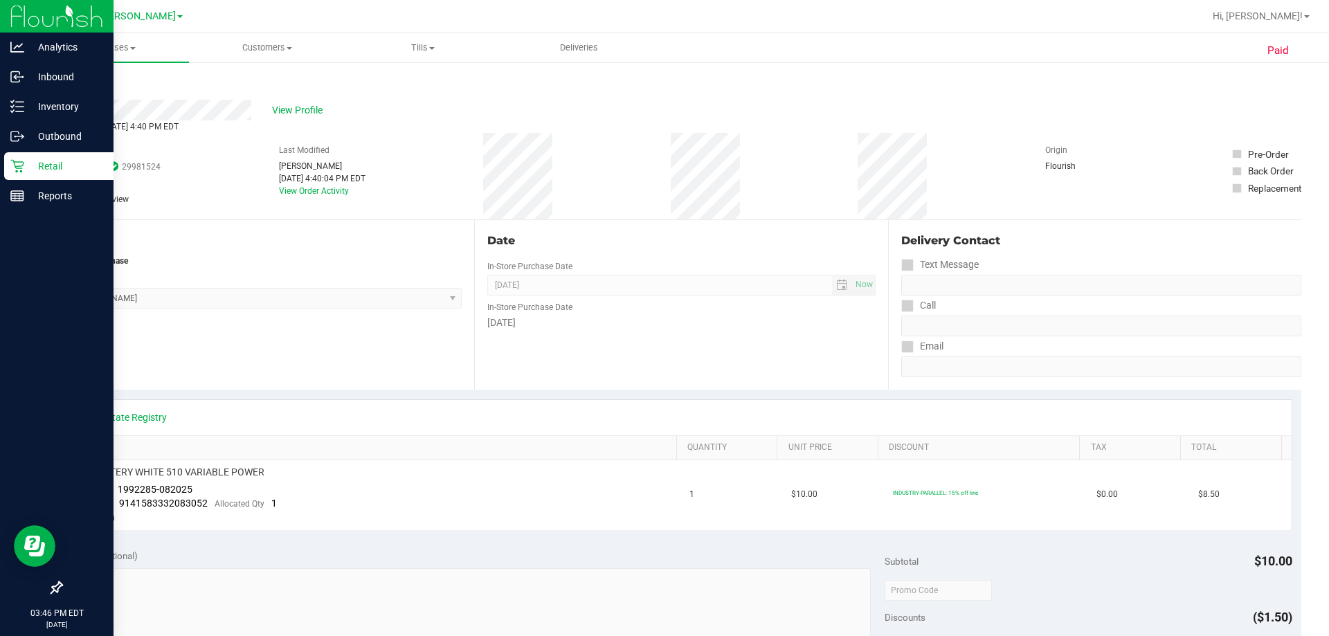
click at [21, 170] on icon at bounding box center [17, 166] width 14 height 14
